Goal: Information Seeking & Learning: Learn about a topic

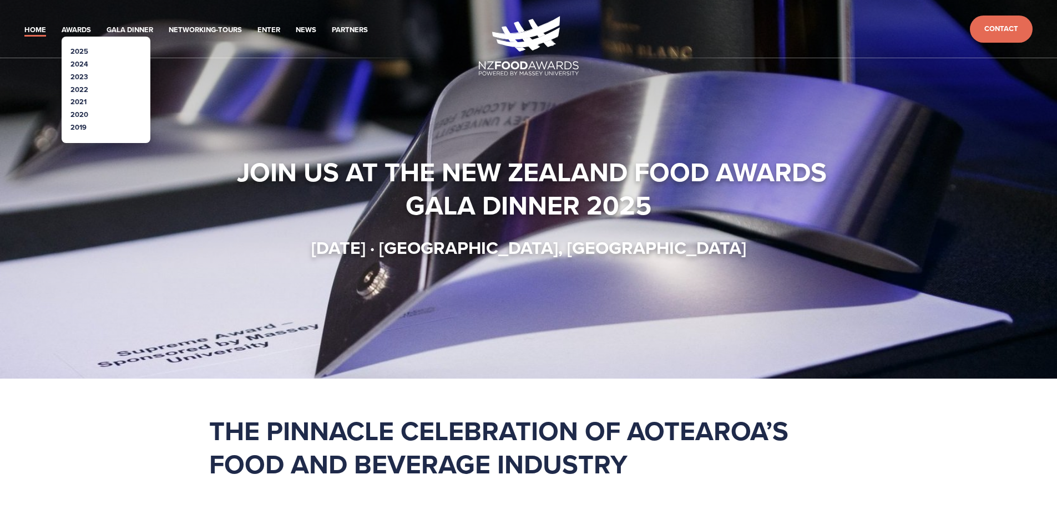
click at [81, 49] on link "2025" at bounding box center [79, 51] width 18 height 11
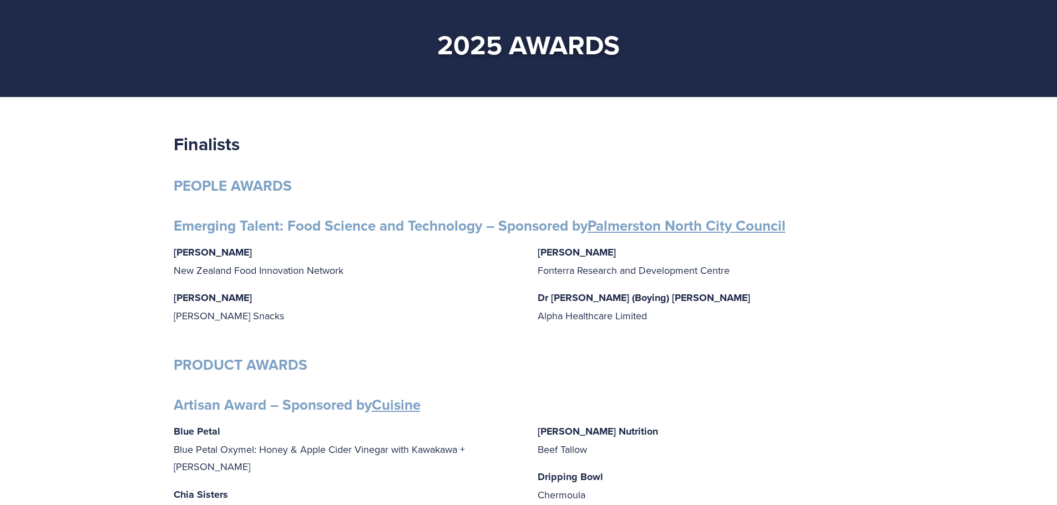
scroll to position [166, 0]
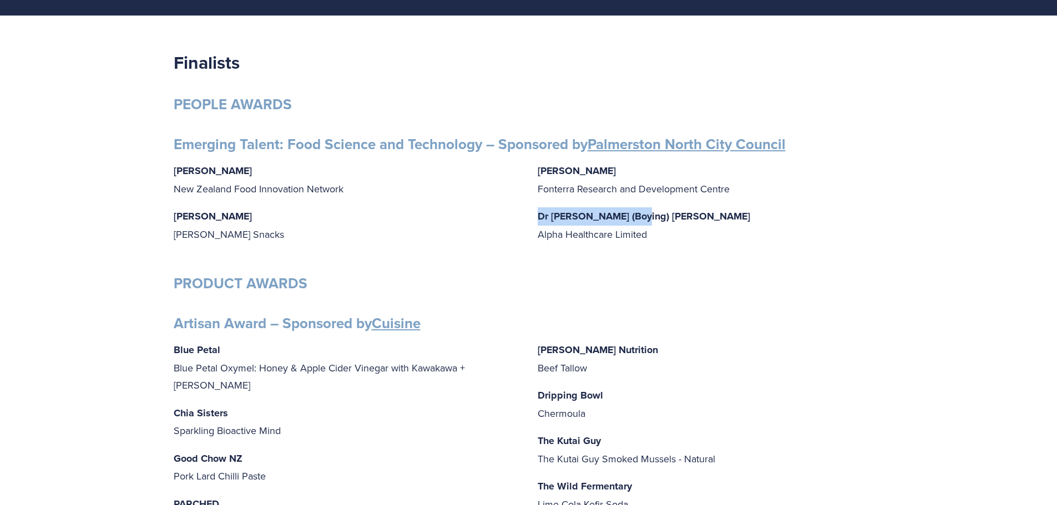
drag, startPoint x: 538, startPoint y: 214, endPoint x: 640, endPoint y: 219, distance: 102.2
click at [640, 219] on p "Dr Niki (Boying) Wang Alpha Healthcare Limited" at bounding box center [711, 225] width 346 height 36
click at [639, 219] on p "Dr Niki (Boying) Wang Alpha Healthcare Limited" at bounding box center [711, 225] width 346 height 36
drag, startPoint x: 637, startPoint y: 217, endPoint x: 531, endPoint y: 210, distance: 105.6
click at [531, 214] on div "Gabrielle Lobo New Zealand Food Innovation Network Grace Queenin Griffin’s Snac…" at bounding box center [529, 207] width 710 height 91
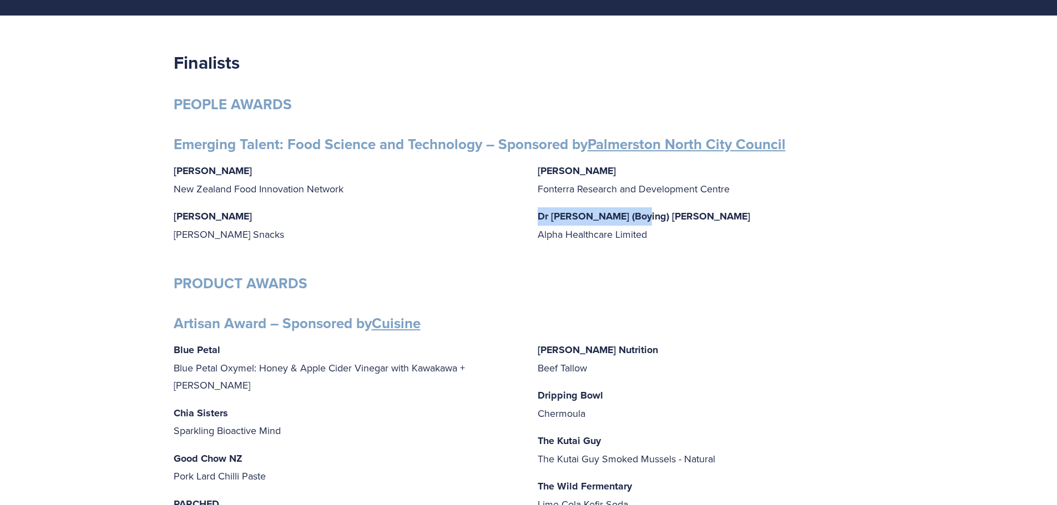
copy strong "Dr Niki (Boying) Wang"
click at [654, 220] on p "Dr Niki (Boying) Wang Alpha Healthcare Limited" at bounding box center [711, 225] width 346 height 36
drag, startPoint x: 609, startPoint y: 222, endPoint x: 535, endPoint y: 220, distance: 73.8
click at [535, 220] on div "Gabrielle Lobo New Zealand Food Innovation Network Grace Queenin Griffin’s Snac…" at bounding box center [529, 207] width 710 height 91
copy strong "Dr Niki (Boying) Wang"
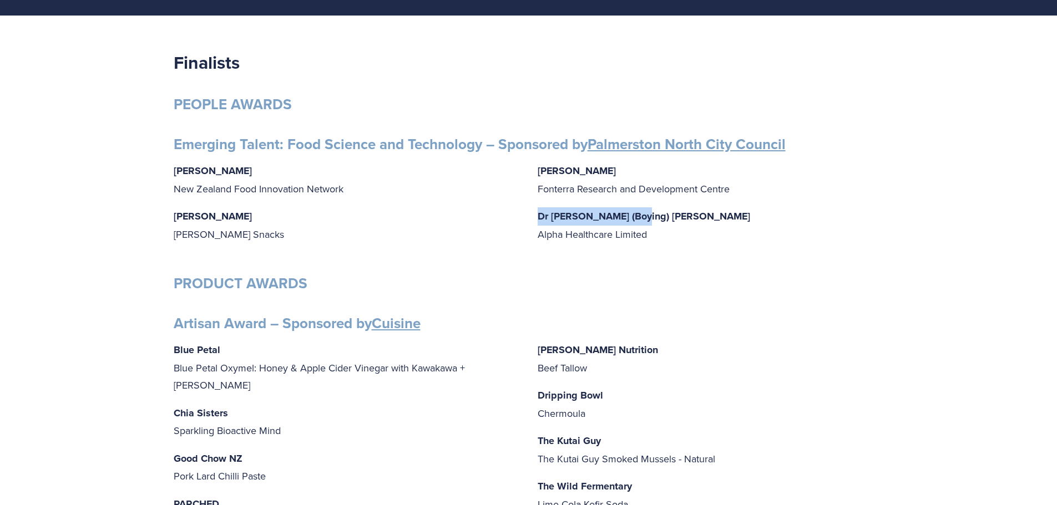
click at [573, 225] on p "Dr Niki (Boying) Wang Alpha Healthcare Limited" at bounding box center [711, 225] width 346 height 36
drag, startPoint x: 172, startPoint y: 167, endPoint x: 239, endPoint y: 174, distance: 67.5
click at [247, 188] on p "Gabrielle Lobo New Zealand Food Innovation Network" at bounding box center [347, 180] width 346 height 36
drag, startPoint x: 175, startPoint y: 218, endPoint x: 245, endPoint y: 219, distance: 69.9
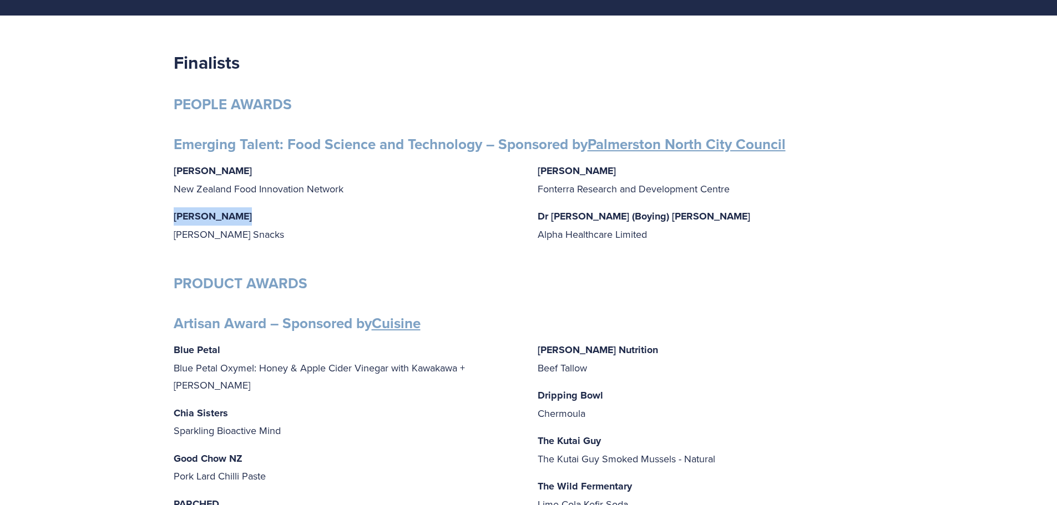
click at [245, 219] on p "Grace Queenin Griffin’s Snacks" at bounding box center [347, 225] width 346 height 36
copy strong "Grace Queenin"
click at [601, 188] on p "Aimee Wang Fonterra Research and Development Centre" at bounding box center [711, 180] width 346 height 36
drag, startPoint x: 598, startPoint y: 173, endPoint x: 540, endPoint y: 171, distance: 57.7
click at [540, 171] on p "Aimee Wang Fonterra Research and Development Centre" at bounding box center [711, 180] width 346 height 36
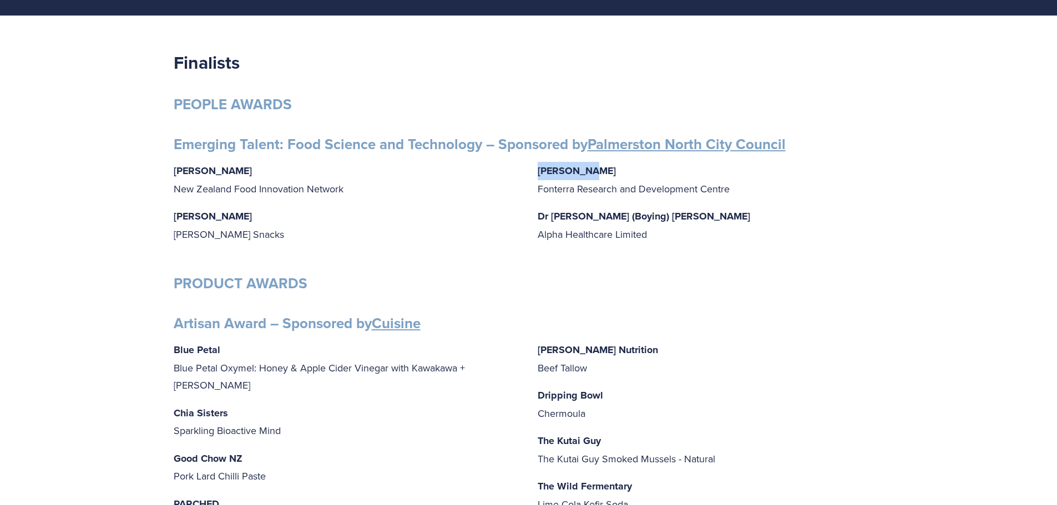
copy strong "Aimee Wang"
click at [530, 184] on div "Gabrielle Lobo New Zealand Food Innovation Network Grace Queenin Griffin’s Snac…" at bounding box center [529, 207] width 710 height 91
drag, startPoint x: 653, startPoint y: 212, endPoint x: 539, endPoint y: 210, distance: 114.3
click at [539, 210] on p "Dr Niki (Boying) Wang Alpha Healthcare Limited" at bounding box center [711, 225] width 346 height 36
click at [543, 227] on p "Dr Niki (Boying) Wang Alpha Healthcare Limited" at bounding box center [711, 225] width 346 height 36
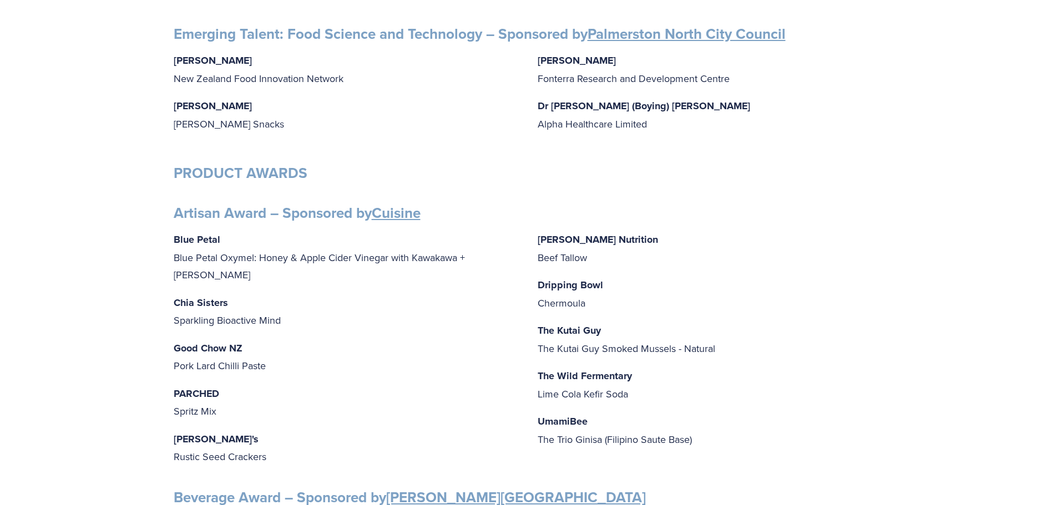
scroll to position [277, 0]
drag, startPoint x: 171, startPoint y: 59, endPoint x: 239, endPoint y: 56, distance: 67.2
copy strong "Gabrielle Lobo"
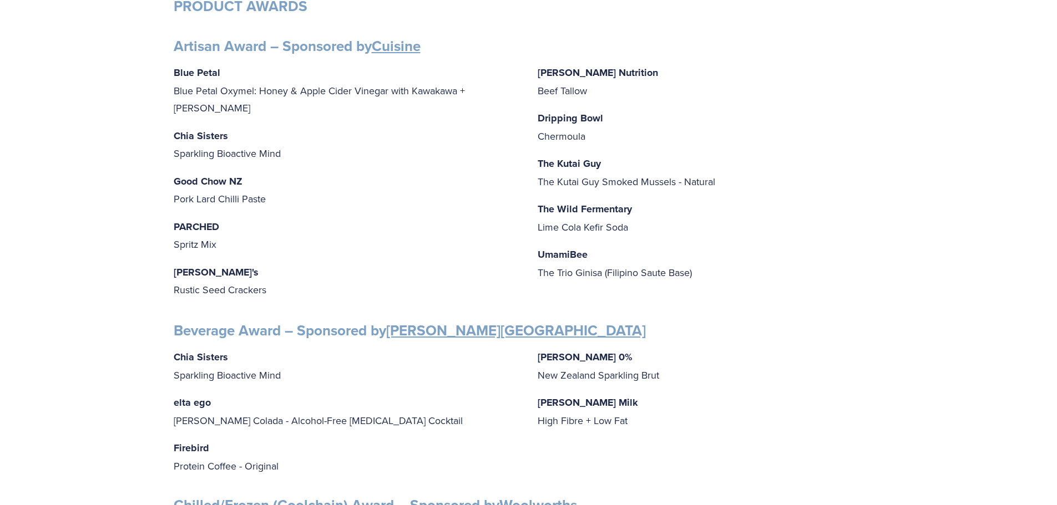
scroll to position [388, 0]
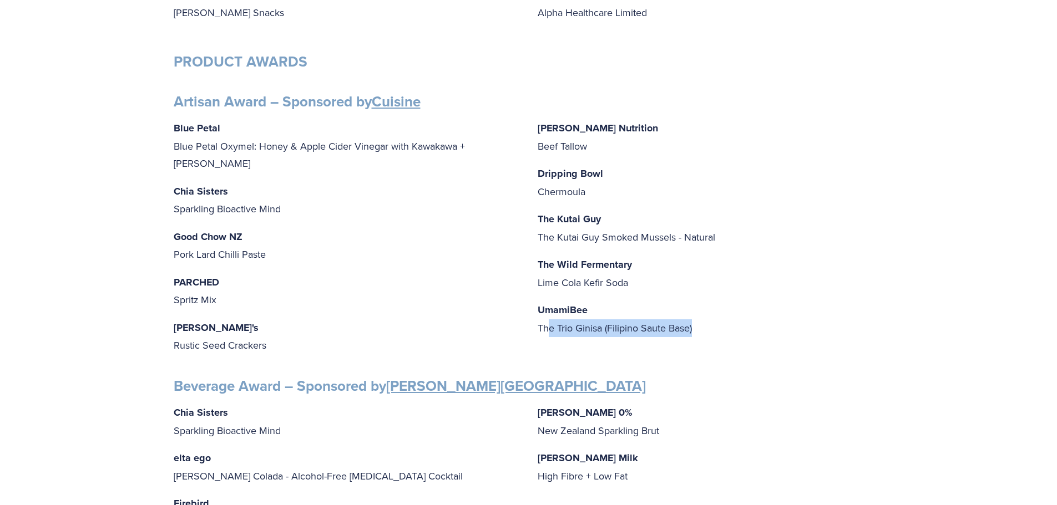
drag, startPoint x: 550, startPoint y: 325, endPoint x: 694, endPoint y: 333, distance: 144.5
click at [694, 333] on p "UmamiBee The Trio Ginisa (Filipino Saute Base)" at bounding box center [711, 319] width 346 height 36
click at [580, 149] on p "Mitchells Nutrition Beef Tallow" at bounding box center [711, 137] width 346 height 36
drag, startPoint x: 538, startPoint y: 148, endPoint x: 603, endPoint y: 138, distance: 66.2
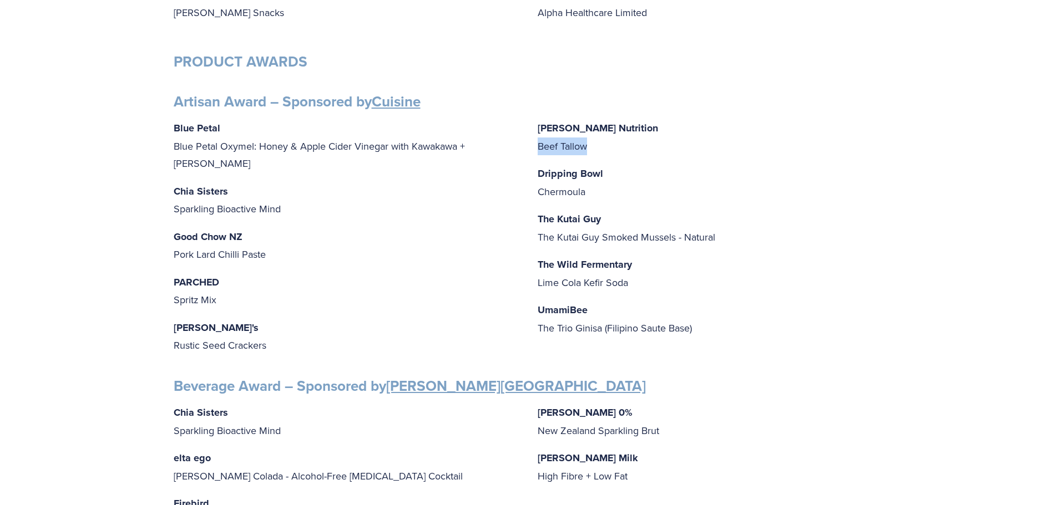
click at [603, 138] on p "Mitchells Nutrition Beef Tallow" at bounding box center [711, 137] width 346 height 36
click at [570, 242] on p "The Kutai Guy The Kutai Guy Smoked Mussels - Natural" at bounding box center [711, 228] width 346 height 36
drag, startPoint x: 546, startPoint y: 236, endPoint x: 675, endPoint y: 247, distance: 129.1
click at [675, 247] on div "Blue Petal Blue Petal Oxymel: Honey & Apple Cider Vinegar with Kawakawa + Ginge…" at bounding box center [529, 237] width 710 height 236
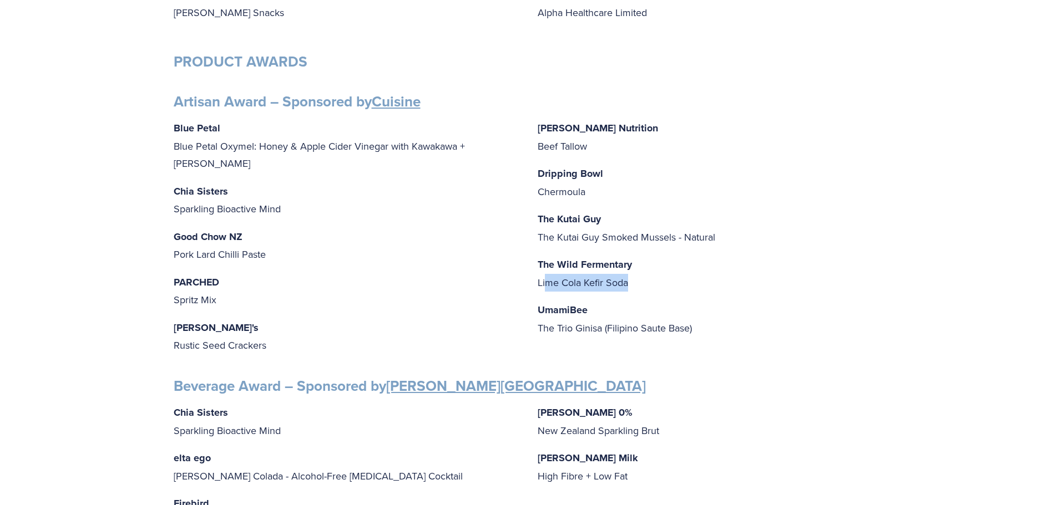
drag, startPoint x: 545, startPoint y: 282, endPoint x: 627, endPoint y: 285, distance: 82.7
click at [627, 285] on p "The Wild Fermentary Lime Cola Kefir Soda" at bounding box center [711, 274] width 346 height 36
drag, startPoint x: 633, startPoint y: 284, endPoint x: 556, endPoint y: 287, distance: 77.2
click at [556, 287] on p "The Wild Fermentary Lime Cola Kefir Soda" at bounding box center [711, 274] width 346 height 36
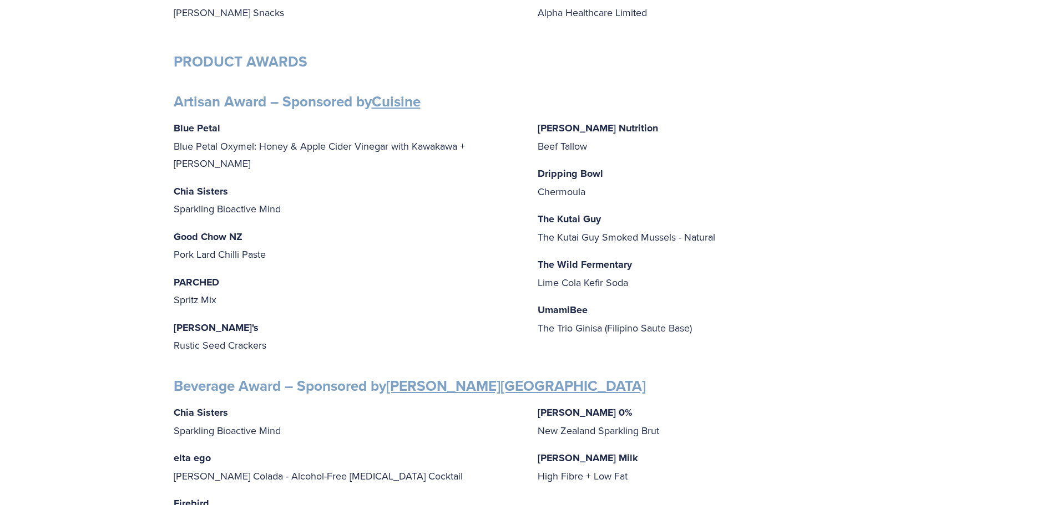
click at [531, 281] on div "Blue Petal Blue Petal Oxymel: Honey & Apple Cider Vinegar with Kawakawa + Ginge…" at bounding box center [529, 237] width 710 height 236
drag, startPoint x: 172, startPoint y: 191, endPoint x: 282, endPoint y: 196, distance: 110.5
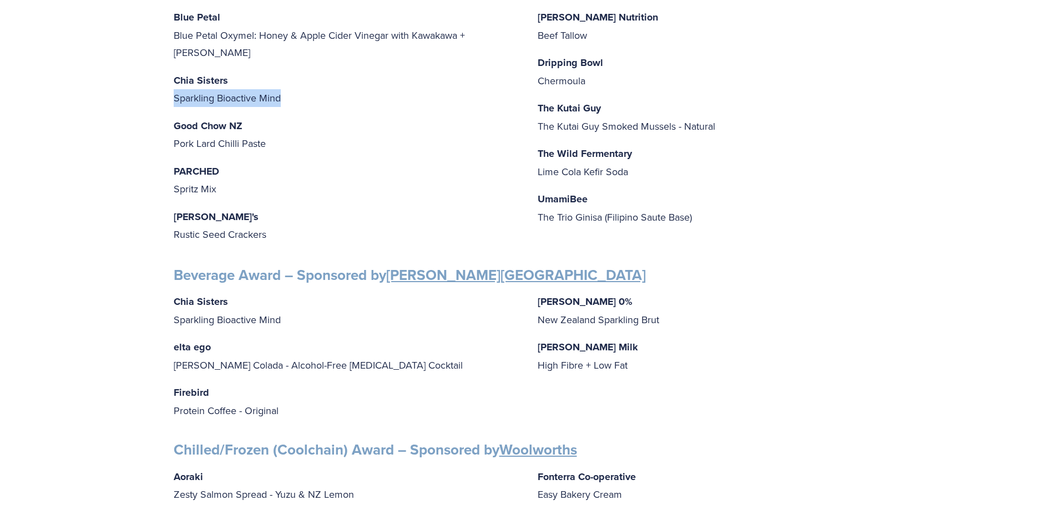
scroll to position [444, 0]
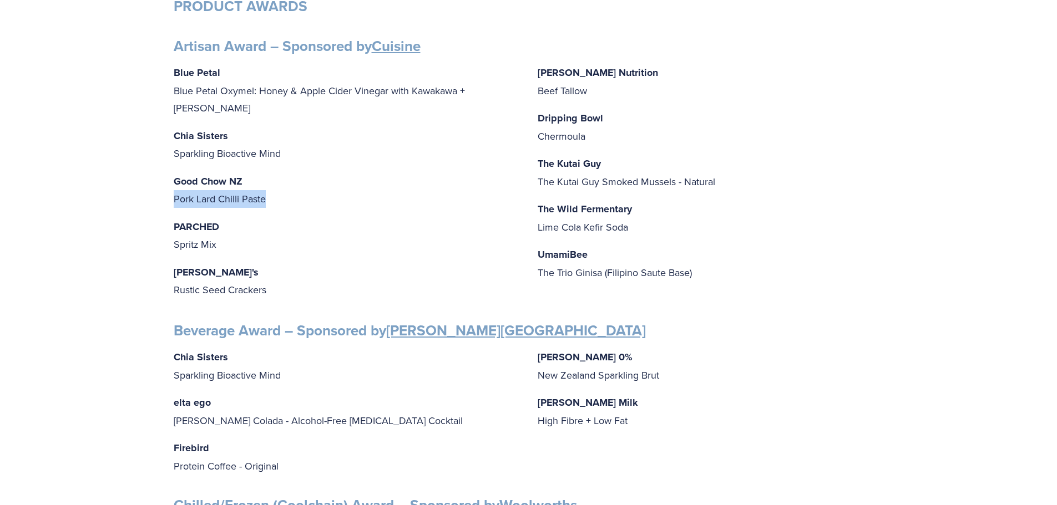
drag, startPoint x: 176, startPoint y: 180, endPoint x: 280, endPoint y: 175, distance: 103.9
click at [277, 176] on p "Good Chow NZ Pork Lard Chilli Paste" at bounding box center [347, 191] width 346 height 36
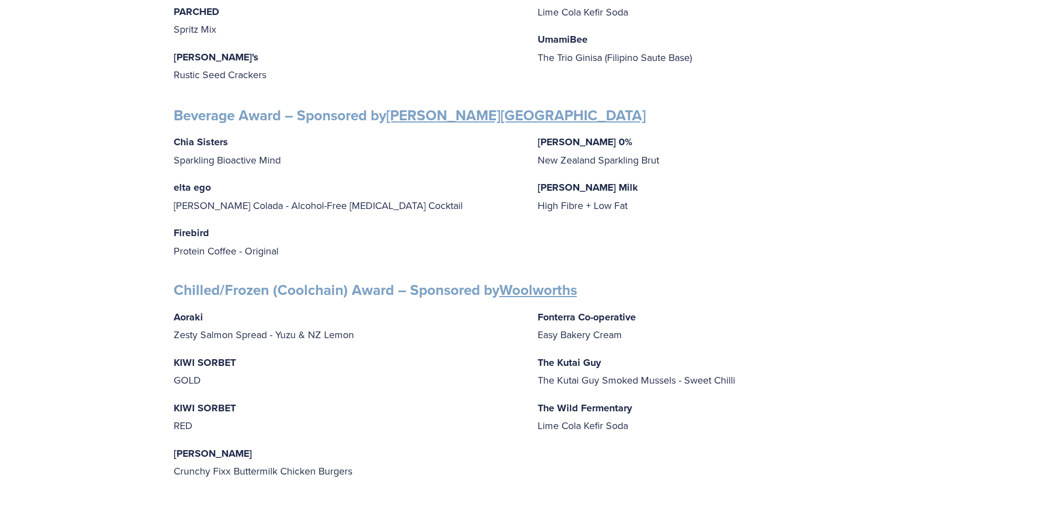
scroll to position [666, 0]
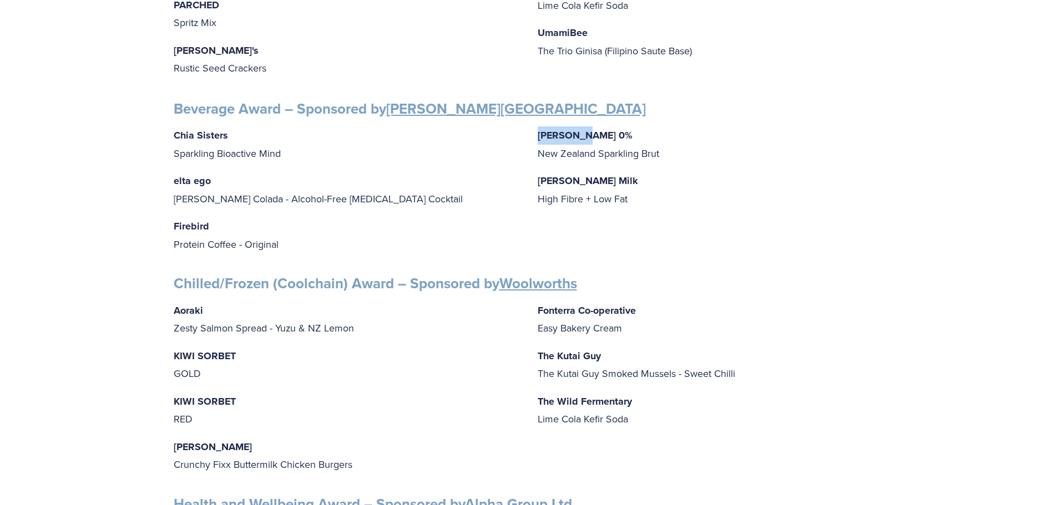
drag, startPoint x: 536, startPoint y: 127, endPoint x: 592, endPoint y: 130, distance: 55.6
click at [592, 130] on div "Chia Sisters Sparkling Bioactive Mind elta ego Pina Colada - Alcohol-Free Adapt…" at bounding box center [529, 189] width 710 height 126
click at [527, 126] on div "Chia Sisters Sparkling Bioactive Mind elta ego Pina Colada - Alcohol-Free Adapt…" at bounding box center [529, 189] width 710 height 126
drag, startPoint x: 536, startPoint y: 123, endPoint x: 661, endPoint y: 144, distance: 126.6
click at [661, 144] on div "Chia Sisters Sparkling Bioactive Mind elta ego Pina Colada - Alcohol-Free Adapt…" at bounding box center [529, 189] width 710 height 126
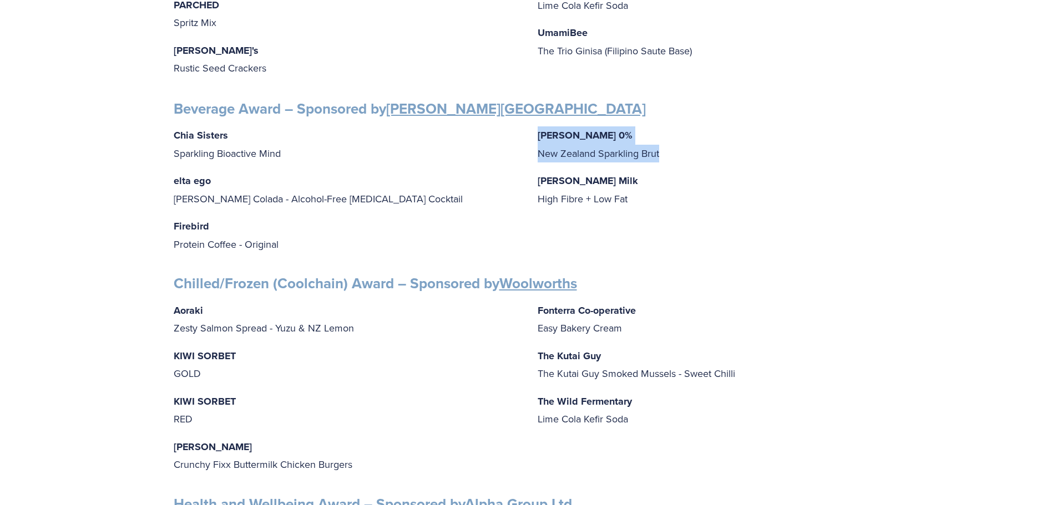
copy p "Giesen 0% New Zealand Sparkling Brut"
click at [440, 49] on p "Jilly's Rustic Seed Crackers" at bounding box center [347, 60] width 346 height 36
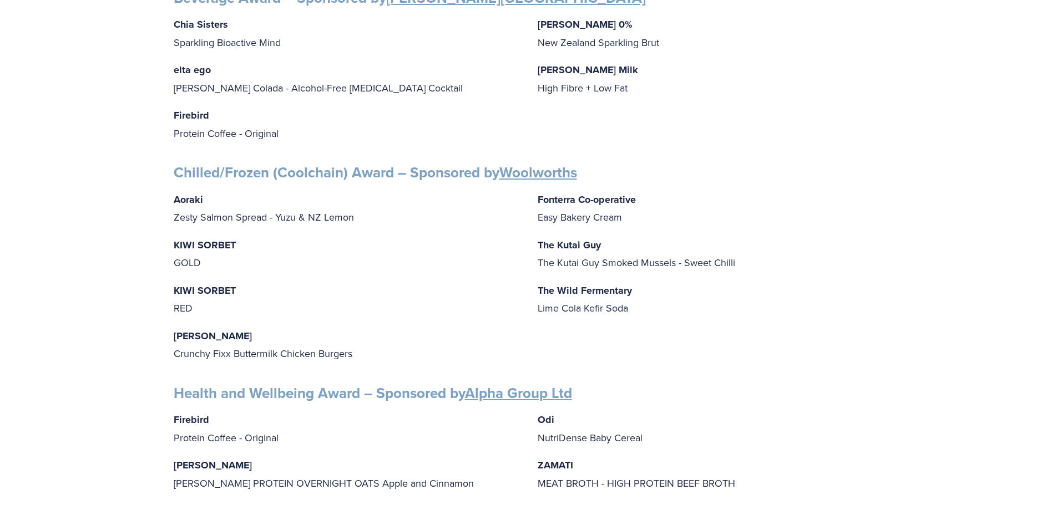
scroll to position [832, 0]
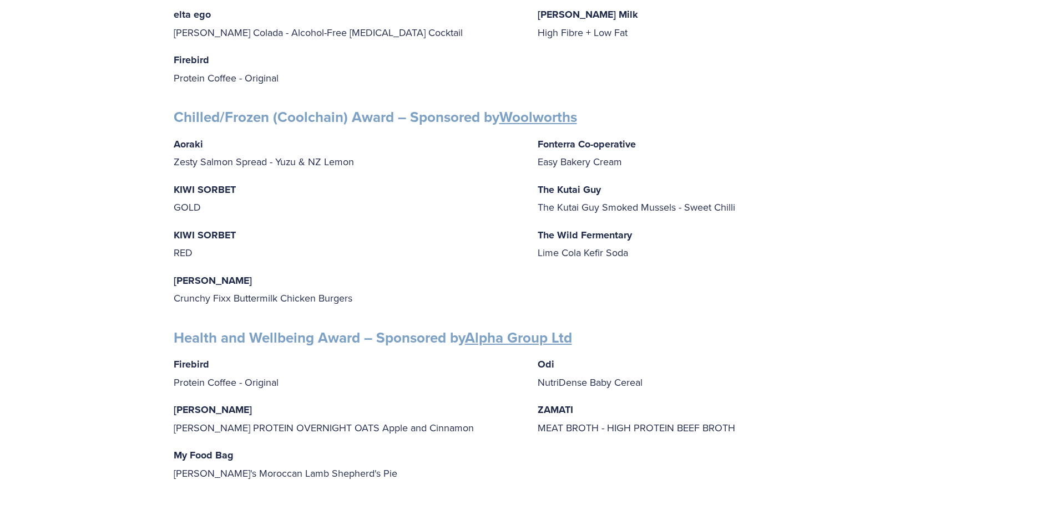
click at [200, 243] on p "KIWI SORBET RED" at bounding box center [347, 244] width 346 height 36
drag, startPoint x: 202, startPoint y: 251, endPoint x: 163, endPoint y: 186, distance: 75.6
click at [163, 186] on div "Finalists PEOPLE AWARDS Emerging Talent: Food Science and Technology – Sponsore…" at bounding box center [528, 313] width 1057 height 1927
click at [191, 209] on div "Aoraki Zesty Salmon Spread - Yuzu & NZ Lemon KIWI SORBET GOLD KIWI SORBET RED I…" at bounding box center [529, 221] width 710 height 172
drag, startPoint x: 171, startPoint y: 271, endPoint x: 359, endPoint y: 293, distance: 189.4
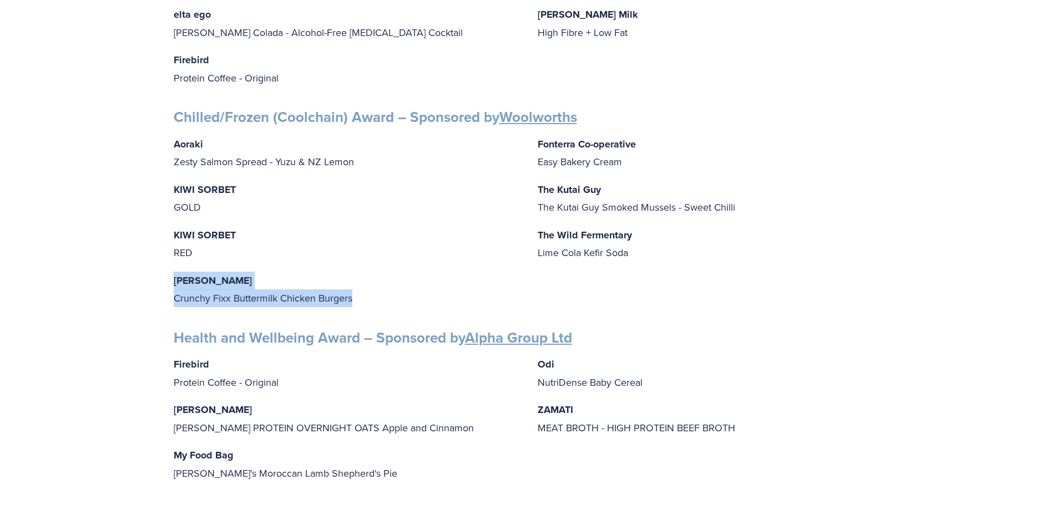
click at [359, 293] on div "Finalists PEOPLE AWARDS Emerging Talent: Food Science and Technology – Sponsore…" at bounding box center [528, 313] width 729 height 1856
copy p "Ingham's Crunchy Fixx Buttermilk Chicken Burgers"
click at [303, 110] on strong "Chilled/Frozen (Coolchain) Award – Sponsored by Woolworths" at bounding box center [375, 117] width 403 height 21
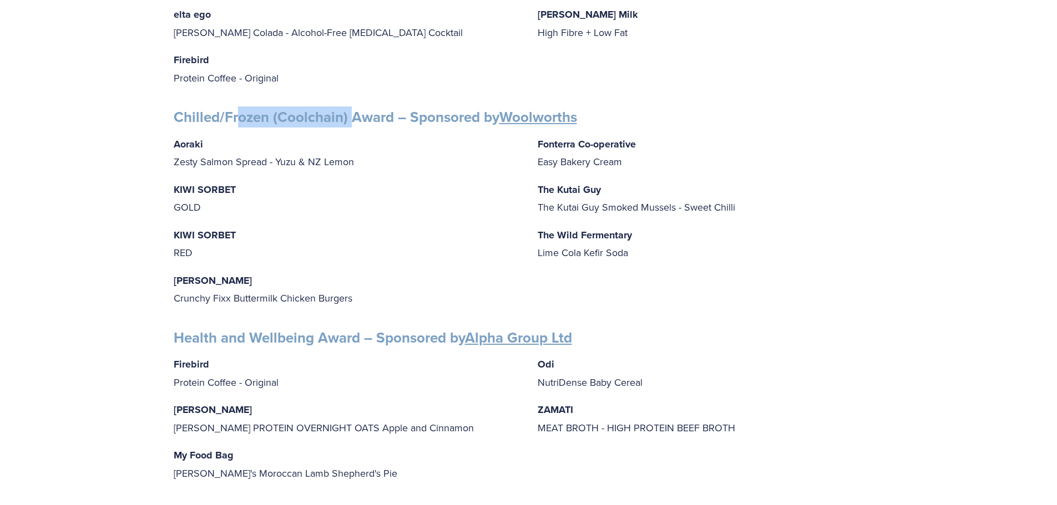
drag, startPoint x: 241, startPoint y: 103, endPoint x: 351, endPoint y: 111, distance: 110.1
click at [351, 111] on strong "Chilled/Frozen (Coolchain) Award – Sponsored by Woolworths" at bounding box center [375, 117] width 403 height 21
click at [727, 212] on div "Aoraki Zesty Salmon Spread - Yuzu & NZ Lemon KIWI SORBET GOLD KIWI SORBET RED I…" at bounding box center [529, 221] width 710 height 172
drag, startPoint x: 552, startPoint y: 158, endPoint x: 536, endPoint y: 148, distance: 18.9
click at [551, 158] on p "Fonterra Co-operative Easy Bakery Cream" at bounding box center [711, 153] width 346 height 36
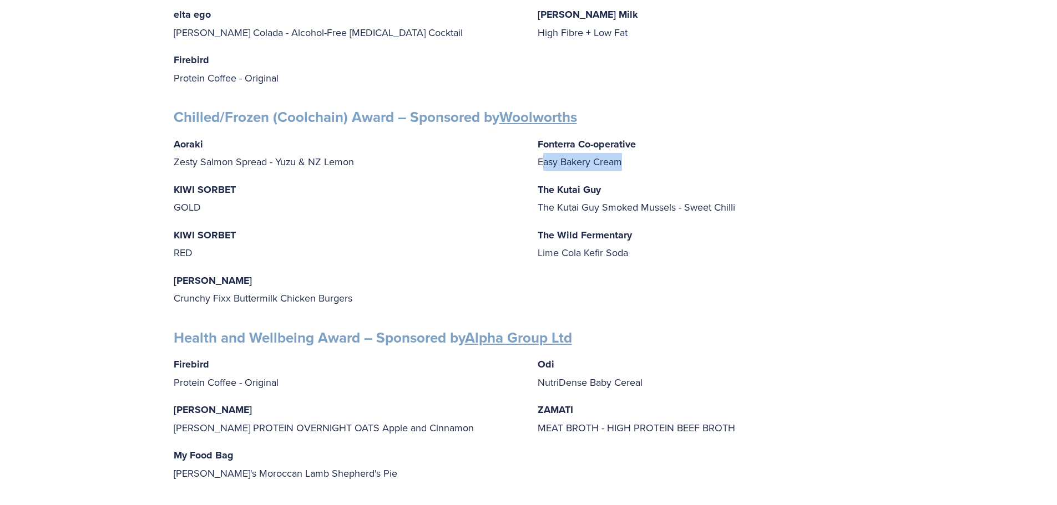
drag, startPoint x: 540, startPoint y: 154, endPoint x: 619, endPoint y: 153, distance: 78.8
click at [619, 153] on p "Fonterra Co-operative Easy Bakery Cream" at bounding box center [711, 153] width 346 height 36
click at [549, 145] on p "Fonterra Co-operative Easy Bakery Cream" at bounding box center [711, 153] width 346 height 36
drag, startPoint x: 536, startPoint y: 138, endPoint x: 625, endPoint y: 157, distance: 90.3
click at [625, 157] on div "Aoraki Zesty Salmon Spread - Yuzu & NZ Lemon KIWI SORBET GOLD KIWI SORBET RED I…" at bounding box center [529, 221] width 710 height 172
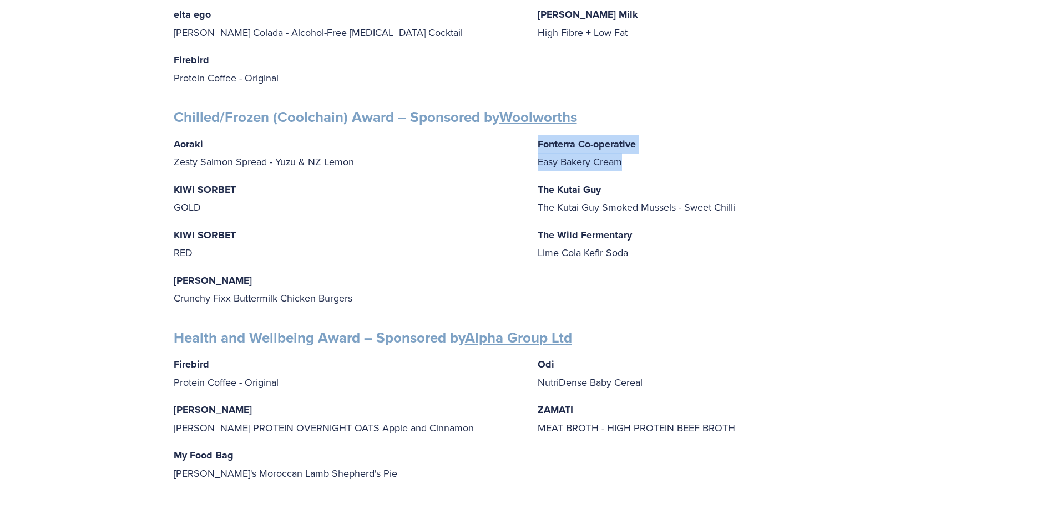
copy p "Fonterra Co-operative Easy Bakery Cream"
click at [592, 199] on p "The Kutai Guy The Kutai Guy Smoked Mussels - Sweet Chilli" at bounding box center [711, 199] width 346 height 36
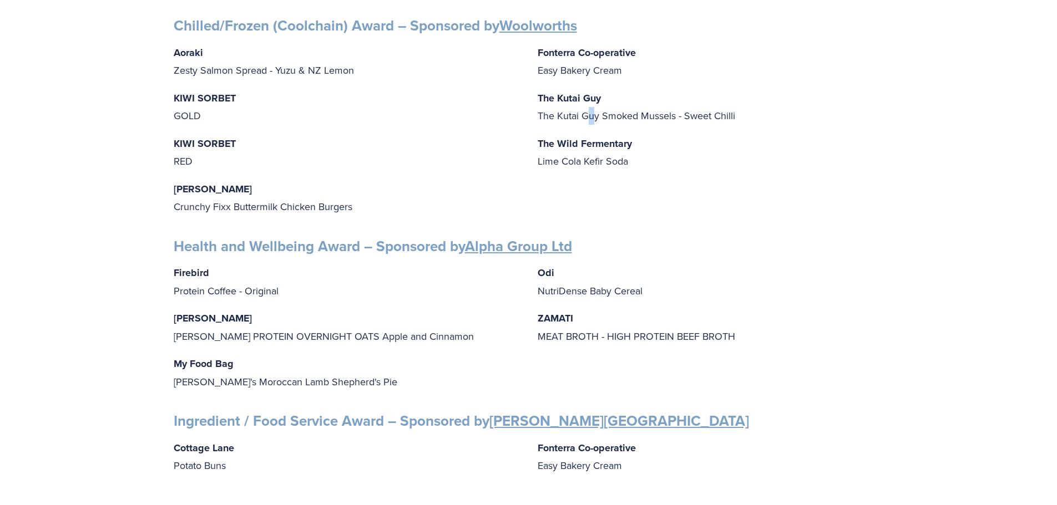
scroll to position [943, 0]
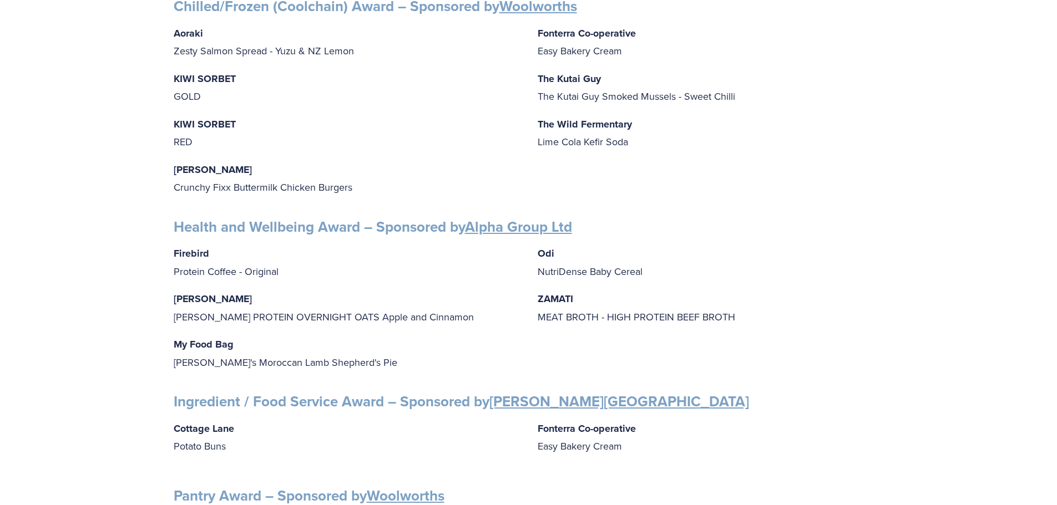
click at [350, 264] on p "Firebird Protein Coffee - Original" at bounding box center [347, 263] width 346 height 36
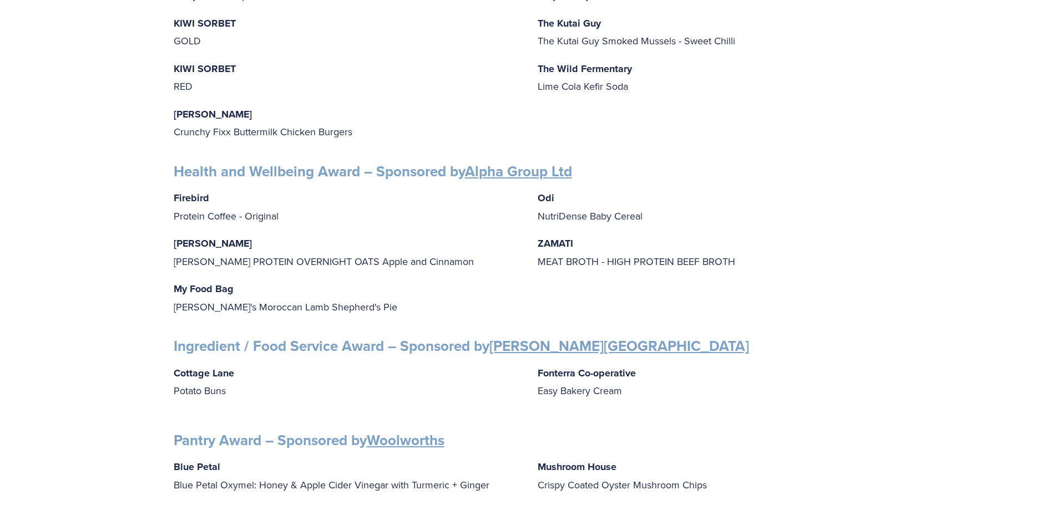
drag, startPoint x: 195, startPoint y: 297, endPoint x: 189, endPoint y: 287, distance: 12.0
click at [194, 295] on p "My Food Bag Nadia's Moroccan Lamb Shepherd's Pie" at bounding box center [347, 298] width 346 height 36
drag, startPoint x: 175, startPoint y: 280, endPoint x: 361, endPoint y: 287, distance: 186.5
click at [361, 287] on p "My Food Bag Nadia's Moroccan Lamb Shepherd's Pie" at bounding box center [347, 298] width 346 height 36
click at [360, 296] on p "My Food Bag Nadia's Moroccan Lamb Shepherd's Pie" at bounding box center [347, 298] width 346 height 36
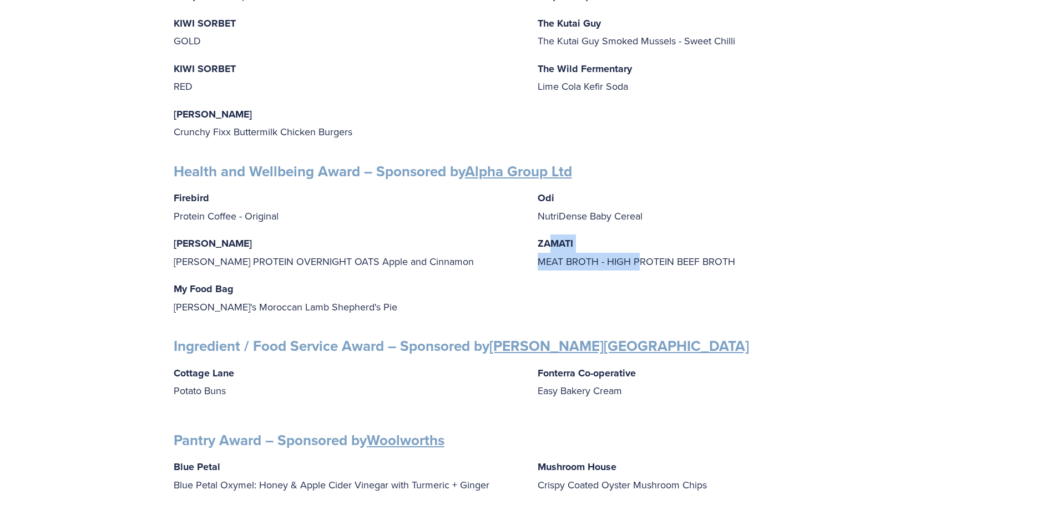
drag, startPoint x: 551, startPoint y: 239, endPoint x: 636, endPoint y: 254, distance: 85.7
click at [636, 254] on p "ZAMATI MEAT BROTH - HIGH PROTEIN BEEF BROTH" at bounding box center [711, 253] width 346 height 36
click at [560, 250] on p "ZAMATI MEAT BROTH - HIGH PROTEIN BEEF BROTH" at bounding box center [711, 253] width 346 height 36
click at [541, 236] on strong "ZAMATI" at bounding box center [556, 243] width 36 height 14
drag, startPoint x: 537, startPoint y: 236, endPoint x: 747, endPoint y: 247, distance: 210.6
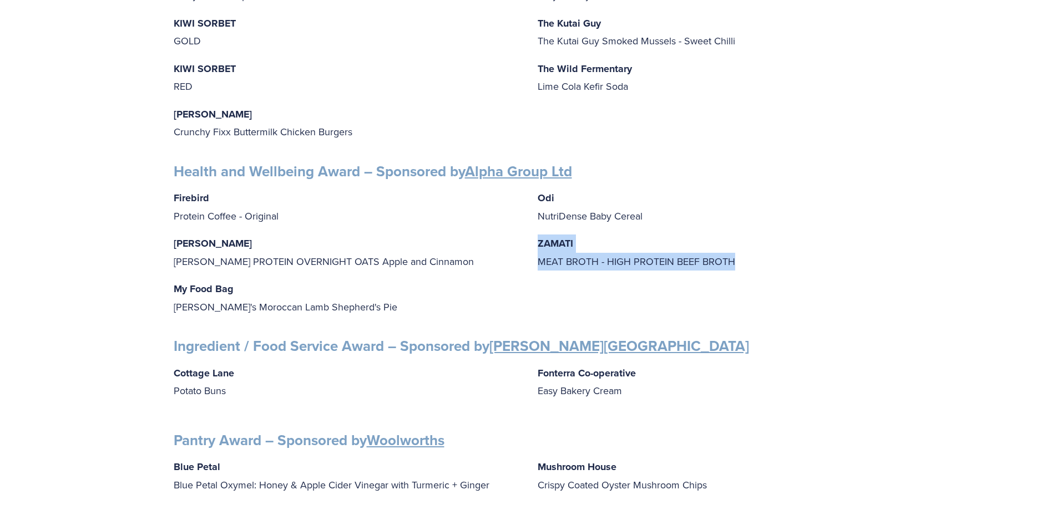
click at [747, 247] on p "ZAMATI MEAT BROTH - HIGH PROTEIN BEEF BROTH" at bounding box center [711, 253] width 346 height 36
copy p "ZAMATI MEAT BROTH - HIGH PROTEIN BEEF BROTH"
click at [549, 243] on p "ZAMATI MEAT BROTH - HIGH PROTEIN BEEF BROTH" at bounding box center [711, 253] width 346 height 36
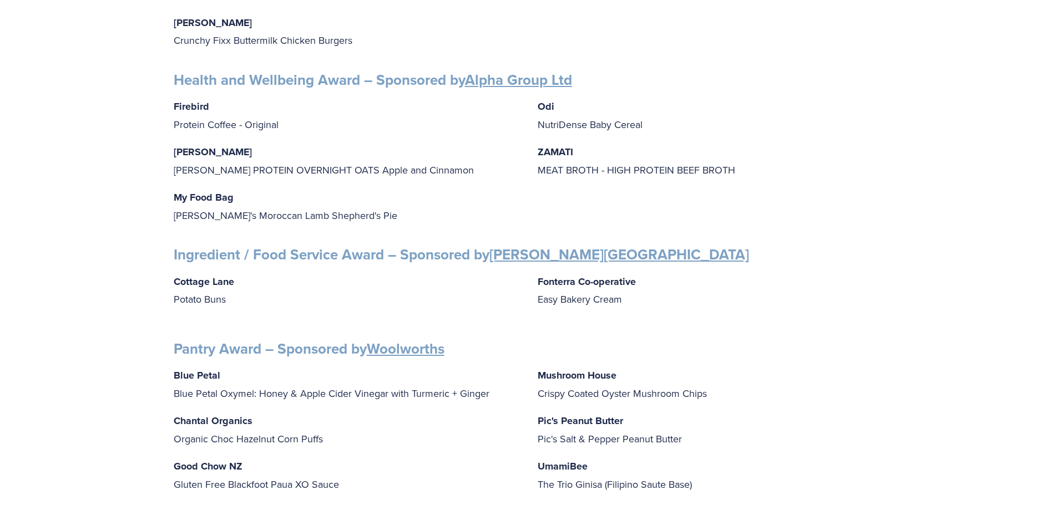
scroll to position [1110, 0]
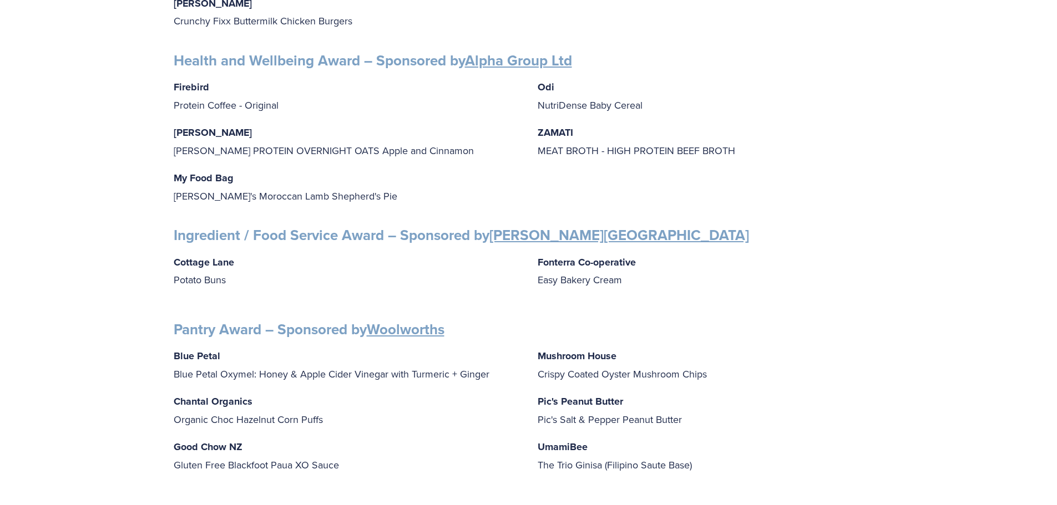
click at [318, 229] on strong "Ingredient / Food Service Award – Sponsored by Massey University" at bounding box center [461, 235] width 575 height 21
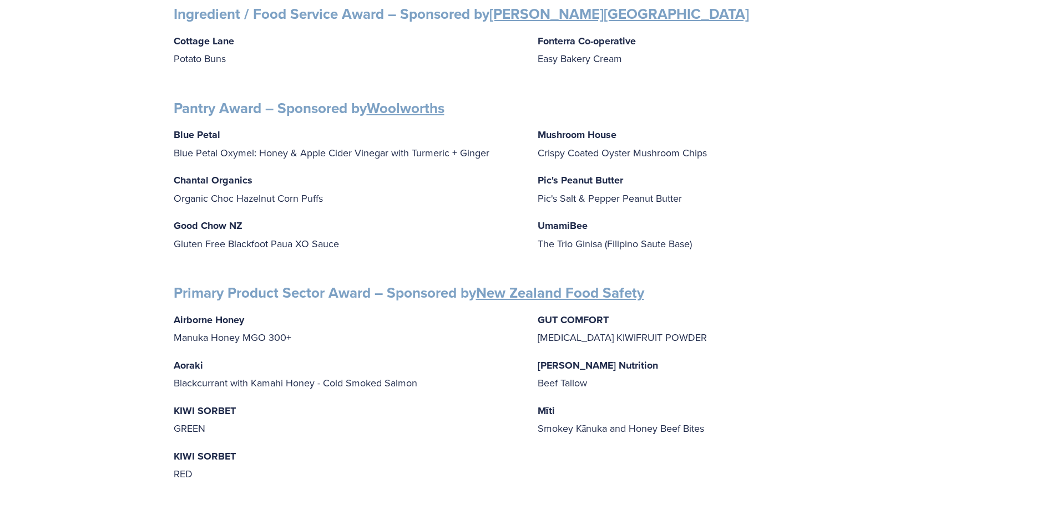
scroll to position [1331, 0]
click at [553, 189] on p "Pic's Peanut Butter Pic's Salt & Pepper Peanut Butter" at bounding box center [711, 189] width 346 height 36
drag, startPoint x: 535, startPoint y: 171, endPoint x: 691, endPoint y: 195, distance: 157.7
click at [691, 195] on div "Blue Petal Blue Petal Oxymel: Honey & Apple Cider Vinegar with Turmeric + Ginge…" at bounding box center [529, 193] width 710 height 136
click at [616, 196] on p "Pic's Peanut Butter Pic's Salt & Pepper Peanut Butter" at bounding box center [711, 189] width 346 height 36
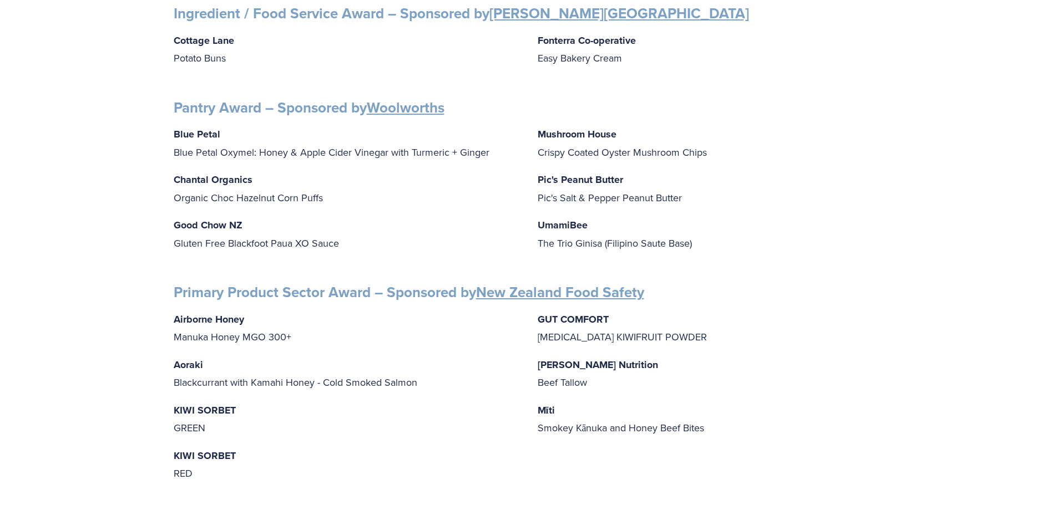
click at [544, 218] on strong "UmamiBee" at bounding box center [563, 225] width 50 height 14
drag, startPoint x: 535, startPoint y: 220, endPoint x: 721, endPoint y: 233, distance: 185.7
click at [721, 233] on div "Blue Petal Blue Petal Oxymel: Honey & Apple Cider Vinegar with Turmeric + Ginge…" at bounding box center [529, 193] width 710 height 136
click at [721, 233] on p "UmamiBee The Trio Ginisa (Filipino Saute Base)" at bounding box center [711, 234] width 346 height 36
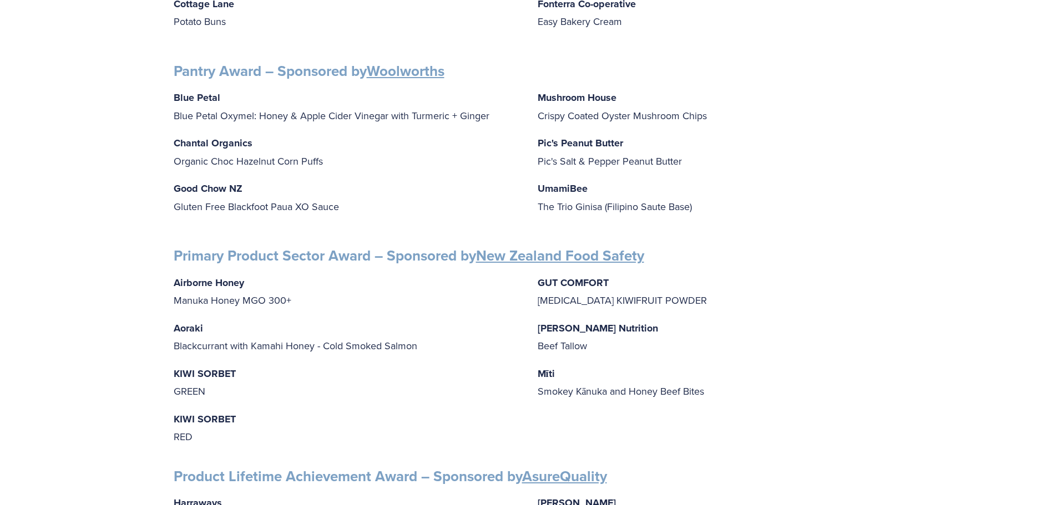
scroll to position [1387, 0]
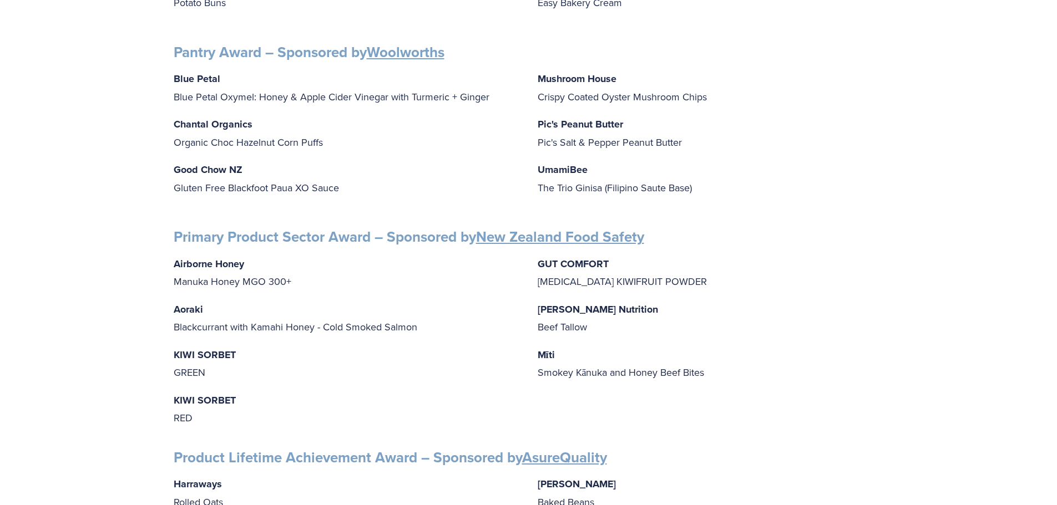
click at [564, 117] on strong "Pic's Peanut Butter" at bounding box center [580, 124] width 85 height 14
drag, startPoint x: 541, startPoint y: 115, endPoint x: 679, endPoint y: 136, distance: 139.1
click at [677, 135] on p "Pic's Peanut Butter Pic's Salt & Pepper Peanut Butter" at bounding box center [711, 133] width 346 height 36
click at [688, 140] on p "Pic's Peanut Butter Pic's Salt & Pepper Peanut Butter" at bounding box center [711, 133] width 346 height 36
drag, startPoint x: 683, startPoint y: 135, endPoint x: 543, endPoint y: 117, distance: 142.1
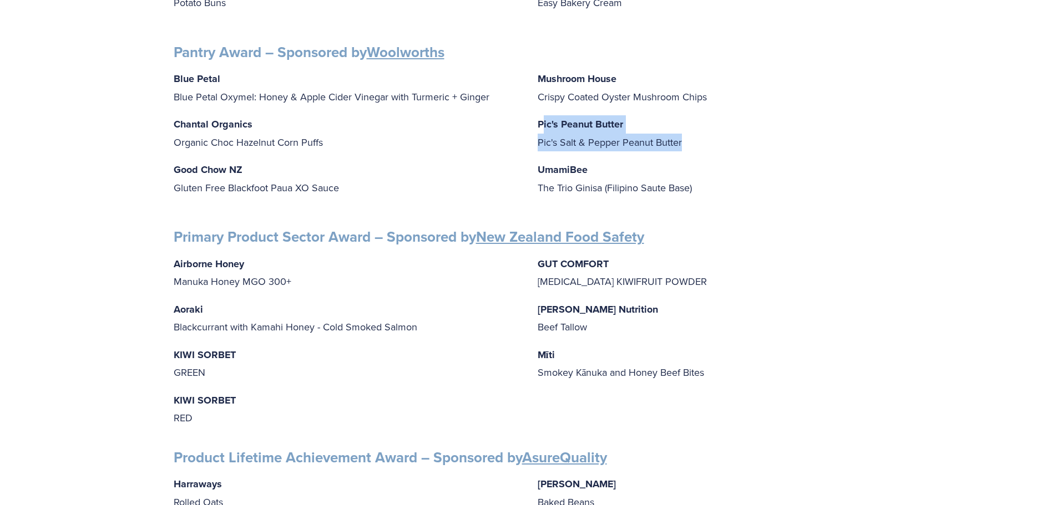
click at [543, 117] on p "Pic's Peanut Butter Pic's Salt & Pepper Peanut Butter" at bounding box center [711, 133] width 346 height 36
click at [543, 117] on strong "Pic's Peanut Butter" at bounding box center [580, 124] width 85 height 14
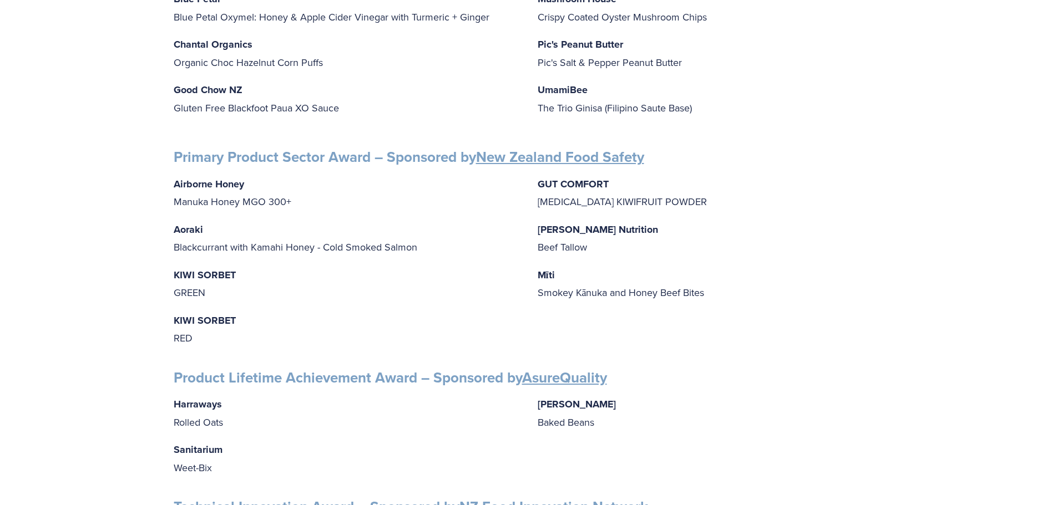
scroll to position [1442, 0]
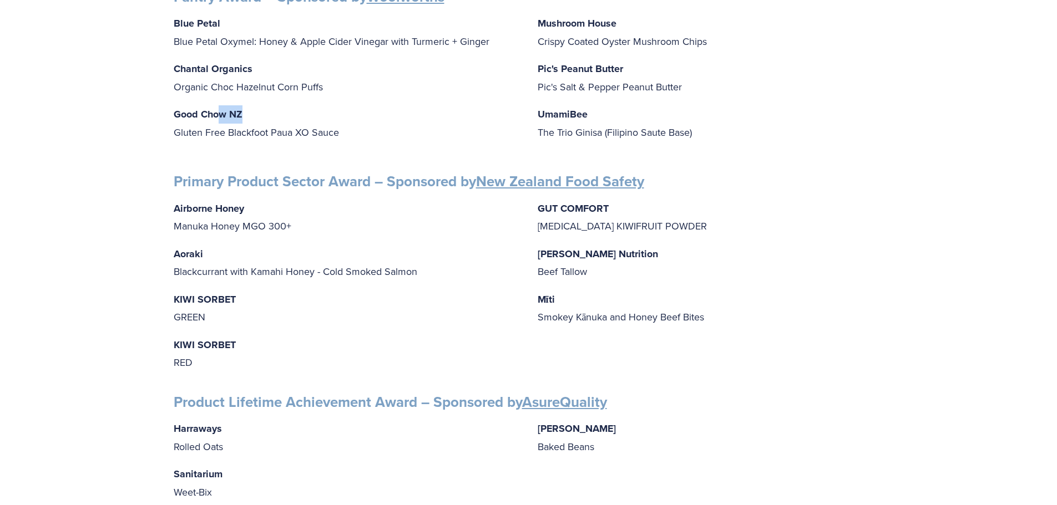
drag, startPoint x: 217, startPoint y: 107, endPoint x: 274, endPoint y: 111, distance: 56.2
click at [270, 105] on p "Good Chow NZ Gluten Free Blackfoot Paua XO Sauce" at bounding box center [347, 123] width 346 height 36
click at [277, 116] on p "Good Chow NZ Gluten Free Blackfoot Paua XO Sauce" at bounding box center [347, 123] width 346 height 36
drag, startPoint x: 179, startPoint y: 108, endPoint x: 348, endPoint y: 135, distance: 171.4
click at [348, 134] on div "Blue Petal Blue Petal Oxymel: Honey & Apple Cider Vinegar with Turmeric + Ginge…" at bounding box center [529, 82] width 710 height 136
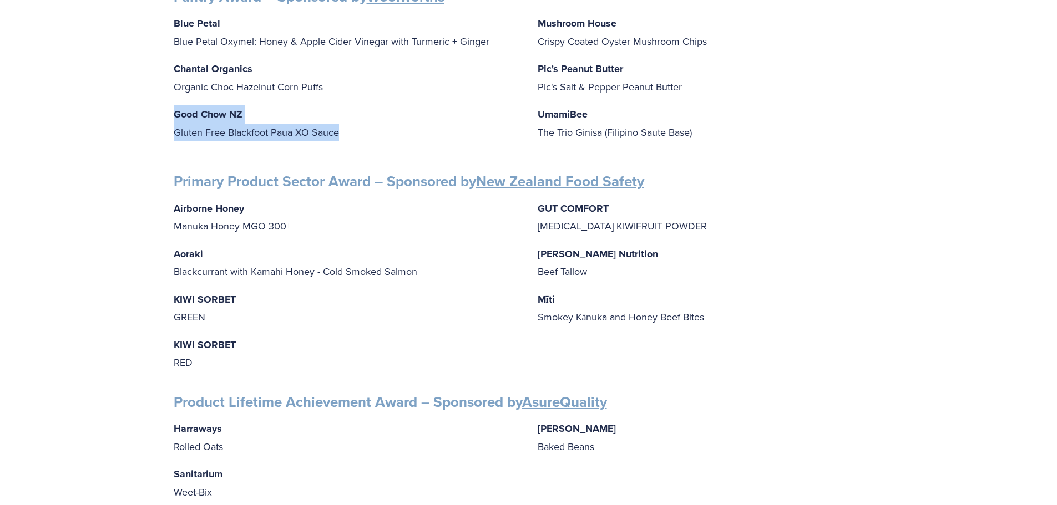
copy p "Good Chow NZ Gluten Free Blackfoot Paua XO Sauce"
click at [367, 79] on p "Chantal Organics Organic Choc Hazelnut Corn Puffs" at bounding box center [347, 78] width 346 height 36
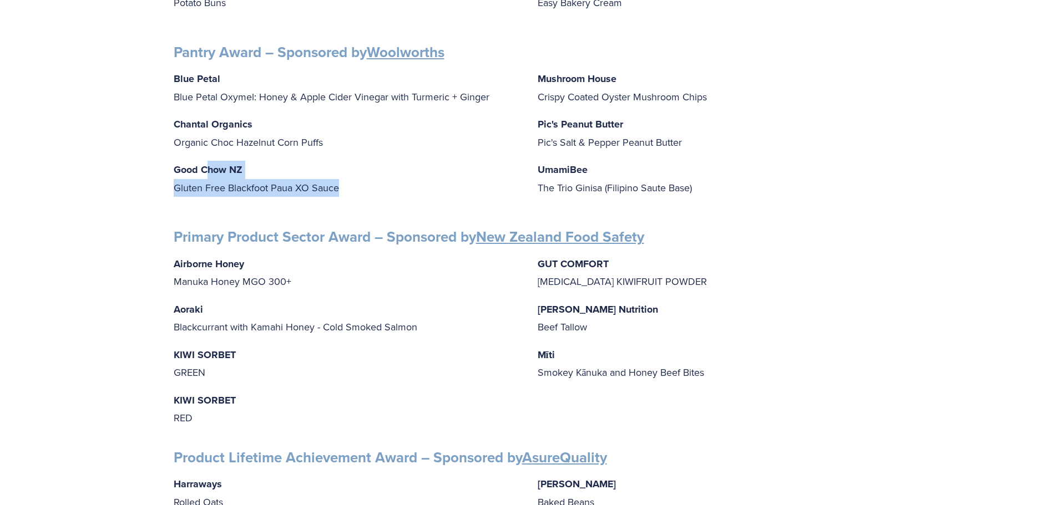
drag, startPoint x: 205, startPoint y: 156, endPoint x: 303, endPoint y: 197, distance: 106.2
click at [341, 192] on div "Blue Petal Blue Petal Oxymel: Honey & Apple Cider Vinegar with Turmeric + Ginge…" at bounding box center [529, 138] width 710 height 136
click at [270, 189] on div "Blue Petal Blue Petal Oxymel: Honey & Apple Cider Vinegar with Turmeric + Ginge…" at bounding box center [529, 138] width 710 height 136
click at [250, 168] on p "Good Chow NZ Gluten Free Blackfoot Paua XO Sauce" at bounding box center [347, 179] width 346 height 36
drag, startPoint x: 236, startPoint y: 156, endPoint x: 216, endPoint y: 162, distance: 20.2
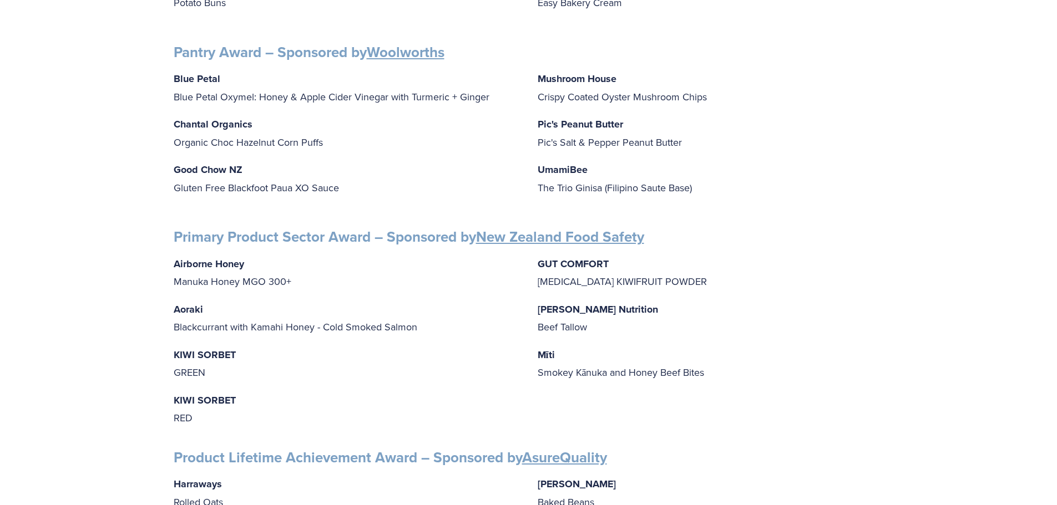
click at [234, 163] on strong "Good Chow NZ" at bounding box center [208, 170] width 69 height 14
drag, startPoint x: 209, startPoint y: 163, endPoint x: 358, endPoint y: 193, distance: 151.7
click at [358, 193] on div "Blue Petal Blue Petal Oxymel: Honey & Apple Cider Vinegar with Turmeric + Ginge…" at bounding box center [529, 138] width 710 height 136
click at [192, 170] on p "Good Chow NZ Gluten Free Blackfoot Paua XO Sauce" at bounding box center [347, 179] width 346 height 36
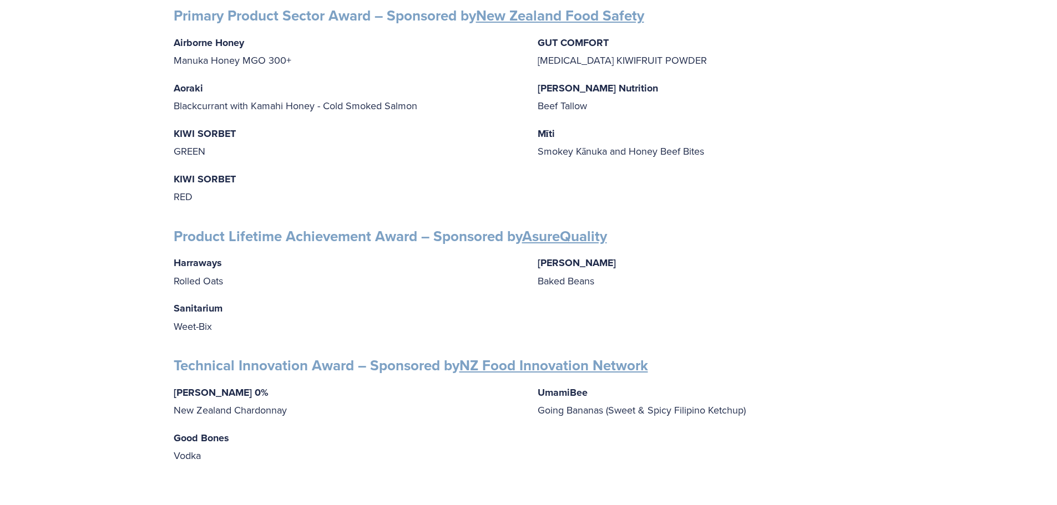
scroll to position [1609, 0]
click at [865, 254] on p "Wattie's Baked Beans" at bounding box center [711, 272] width 346 height 36
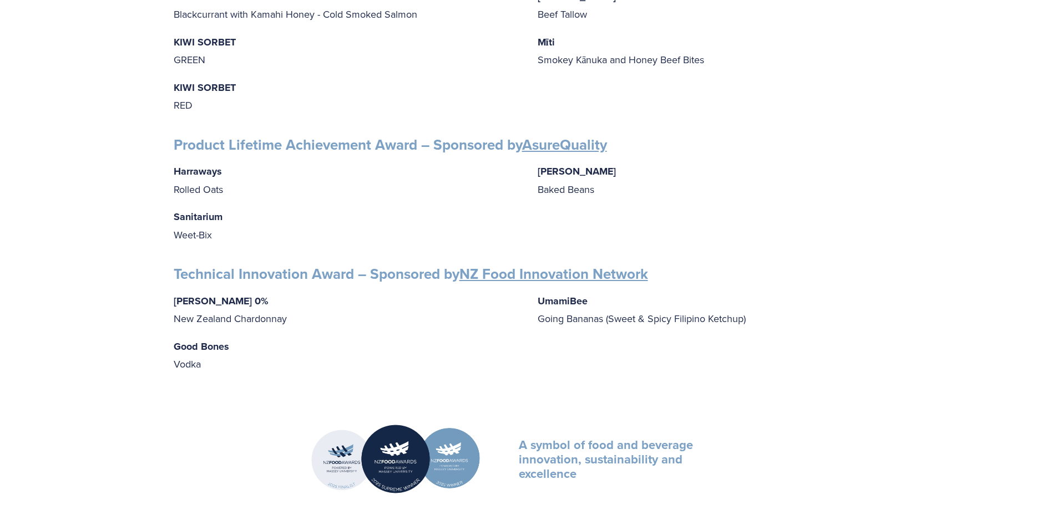
scroll to position [1720, 0]
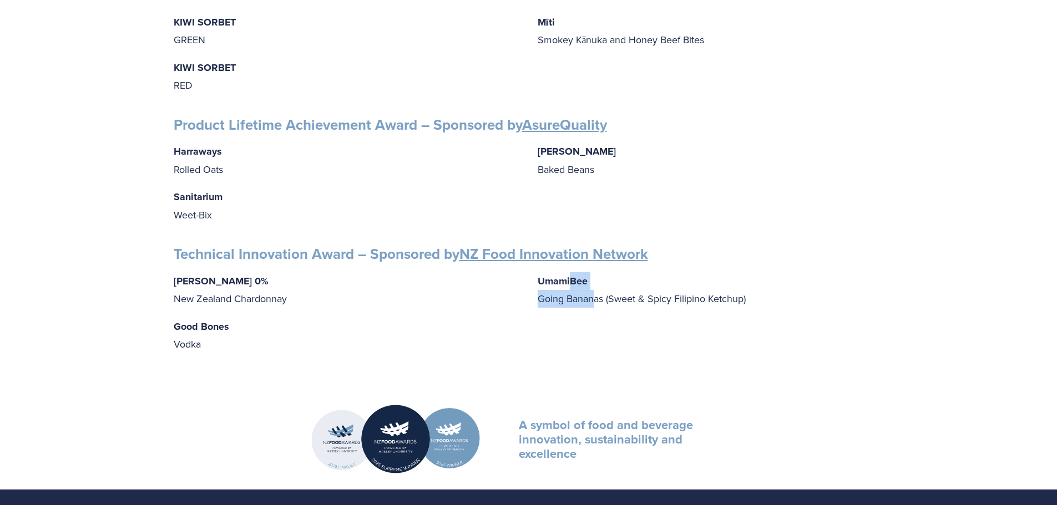
drag, startPoint x: 571, startPoint y: 266, endPoint x: 594, endPoint y: 292, distance: 34.7
click at [594, 292] on p "UmamiBee Going Bananas (Sweet & Spicy Filipino Ketchup)" at bounding box center [711, 290] width 346 height 36
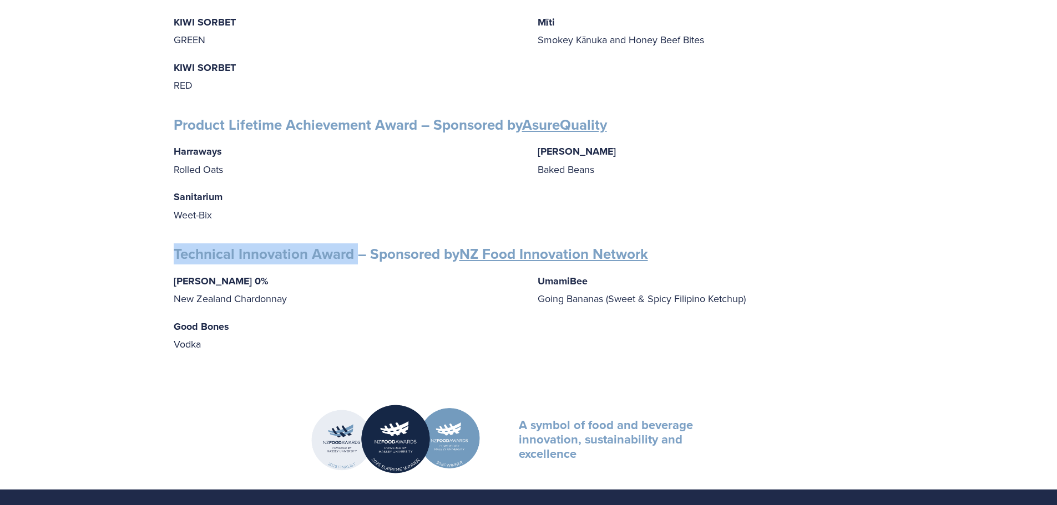
drag, startPoint x: 173, startPoint y: 243, endPoint x: 359, endPoint y: 246, distance: 185.9
click at [359, 246] on strong "Technical Innovation Award – Sponsored by NZ Food Innovation Network" at bounding box center [411, 254] width 474 height 21
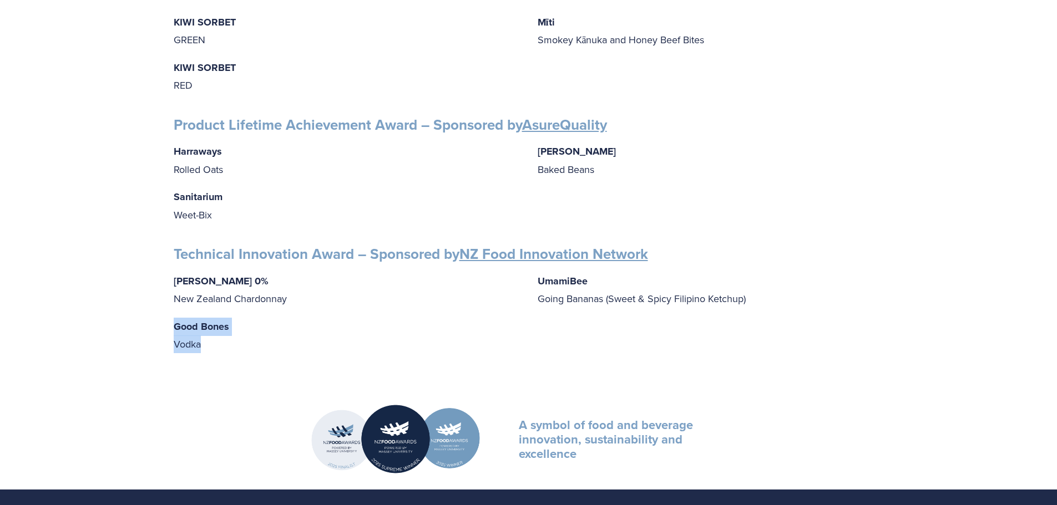
drag, startPoint x: 172, startPoint y: 315, endPoint x: 207, endPoint y: 337, distance: 41.9
click at [596, 293] on p "UmamiBee Going Bananas (Sweet & Spicy Filipino Ketchup)" at bounding box center [711, 290] width 346 height 36
drag, startPoint x: 536, startPoint y: 289, endPoint x: 626, endPoint y: 297, distance: 89.7
click at [626, 297] on div "Giesen 0% New Zealand Chardonnay Good Bones Vodka UmamiBee Going Bananas (Sweet…" at bounding box center [529, 312] width 710 height 81
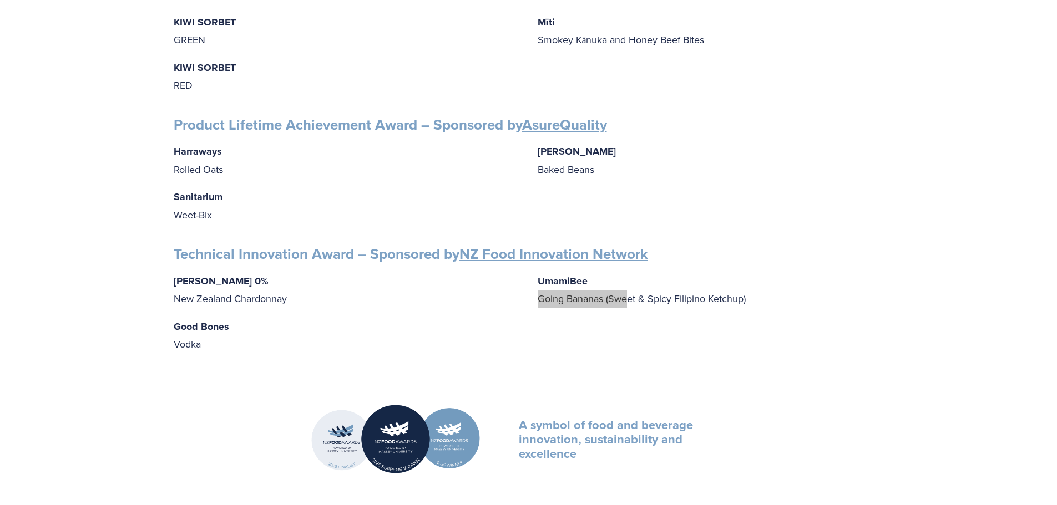
scroll to position [1609, 0]
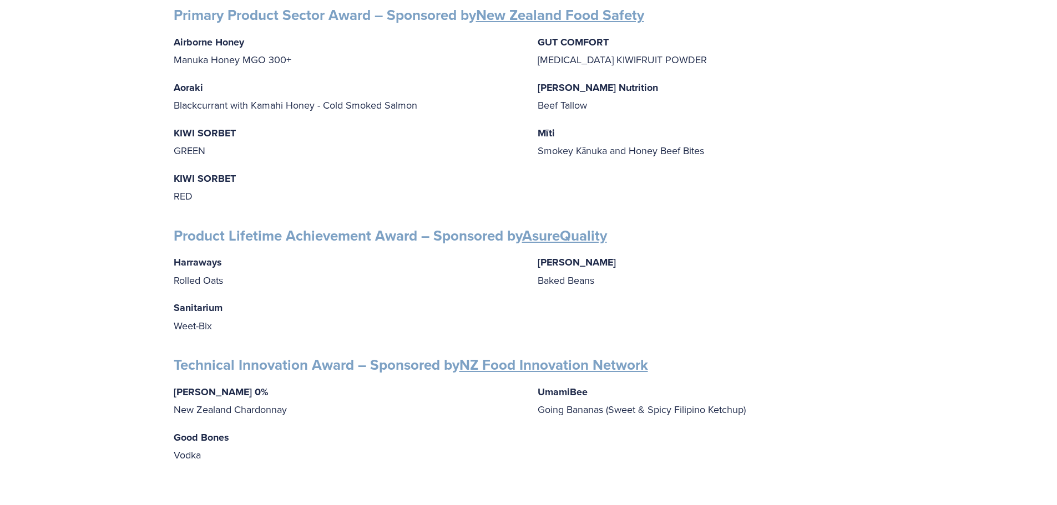
click at [844, 254] on p "Wattie's Baked Beans" at bounding box center [711, 272] width 346 height 36
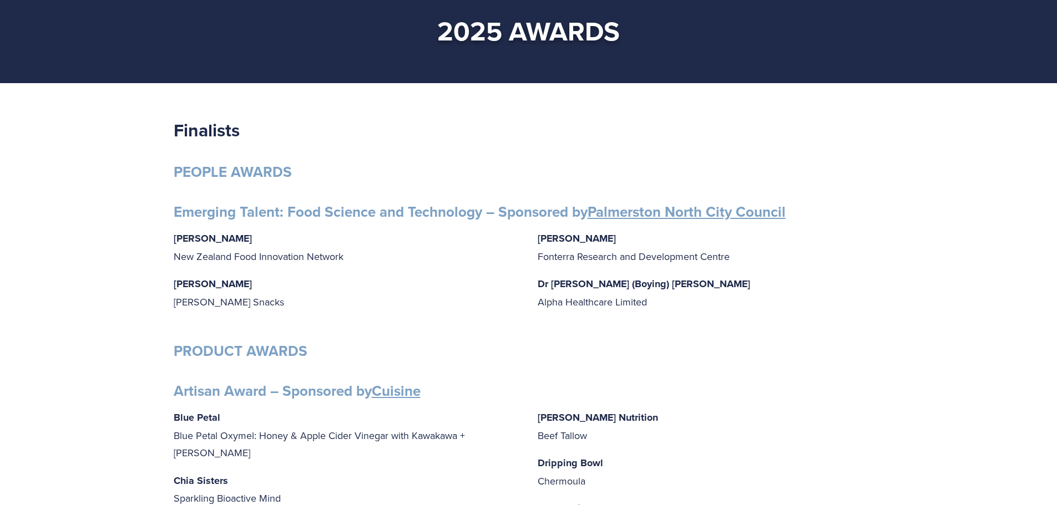
scroll to position [0, 0]
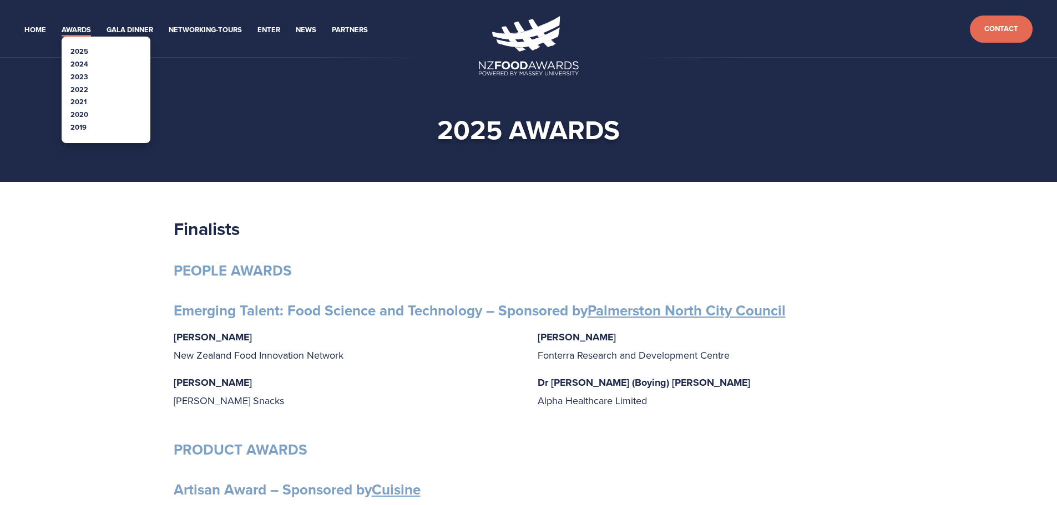
click at [87, 64] on link "2024" at bounding box center [79, 64] width 18 height 11
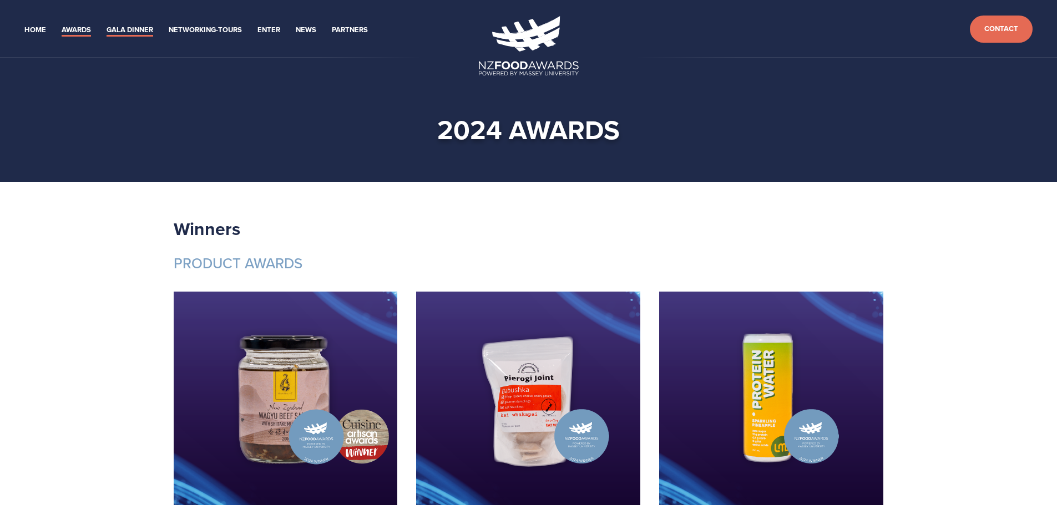
click at [136, 28] on link "Gala Dinner" at bounding box center [130, 30] width 47 height 13
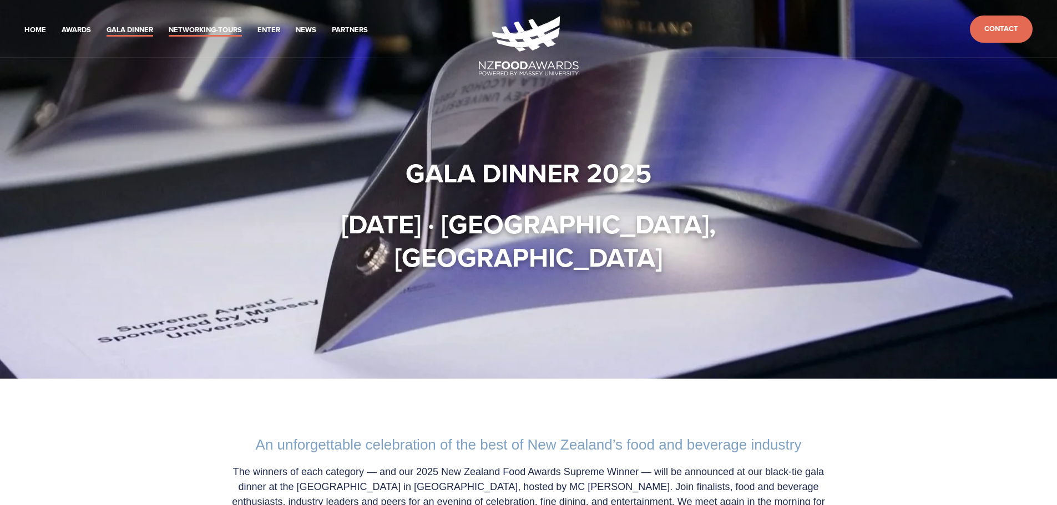
click at [235, 25] on link "Networking-Tours" at bounding box center [205, 30] width 73 height 13
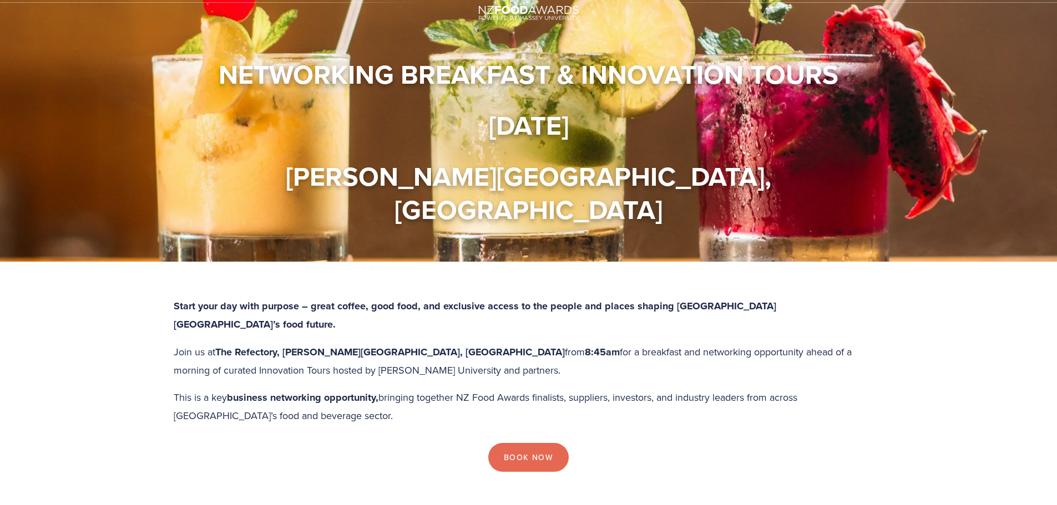
scroll to position [111, 0]
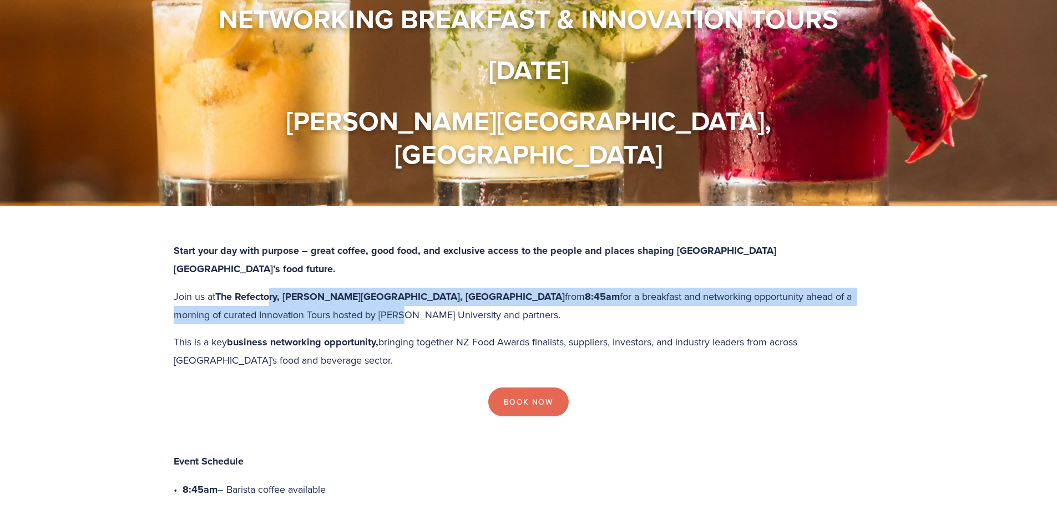
drag, startPoint x: 267, startPoint y: 249, endPoint x: 275, endPoint y: 264, distance: 16.9
click at [275, 288] on p "Join us at The Refectory, Massey University, Palmerston North from 8:45am for a…" at bounding box center [529, 306] width 710 height 36
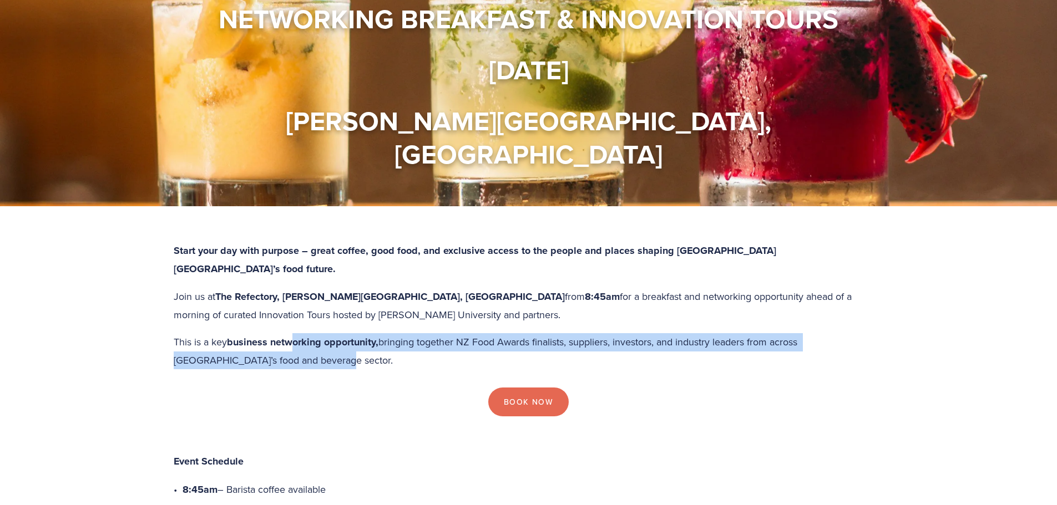
drag, startPoint x: 288, startPoint y: 293, endPoint x: 295, endPoint y: 311, distance: 19.2
click at [295, 333] on p "This is a key business networking opportunity, bringing together NZ Food Awards…" at bounding box center [529, 351] width 710 height 36
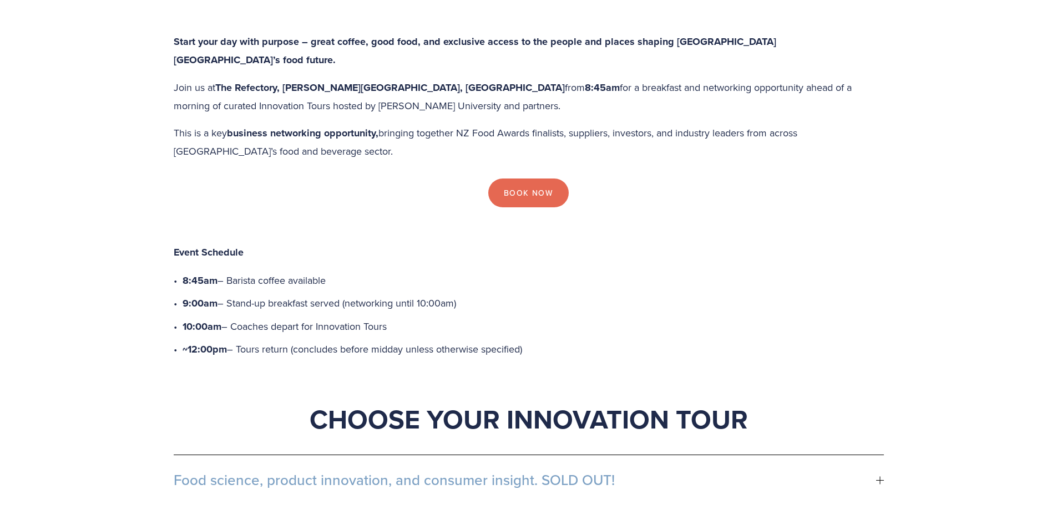
scroll to position [333, 0]
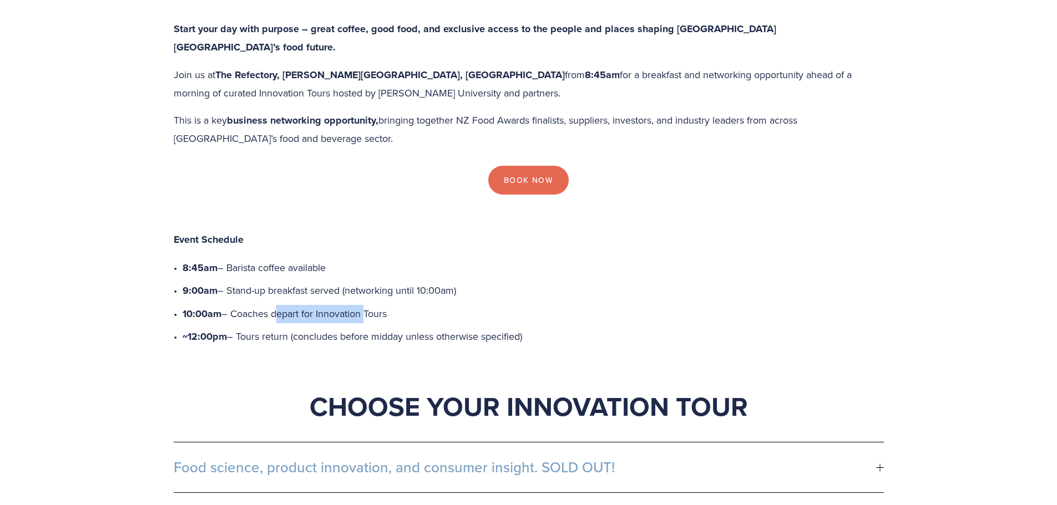
drag, startPoint x: 273, startPoint y: 263, endPoint x: 362, endPoint y: 266, distance: 89.4
click at [362, 305] on p "10:00am – Coaches depart for Innovation Tours" at bounding box center [533, 314] width 701 height 18
drag, startPoint x: 338, startPoint y: 281, endPoint x: 353, endPoint y: 289, distance: 16.9
click at [353, 328] on p "~12:00pm – Tours return (concludes before midday unless otherwise specified)" at bounding box center [533, 337] width 701 height 18
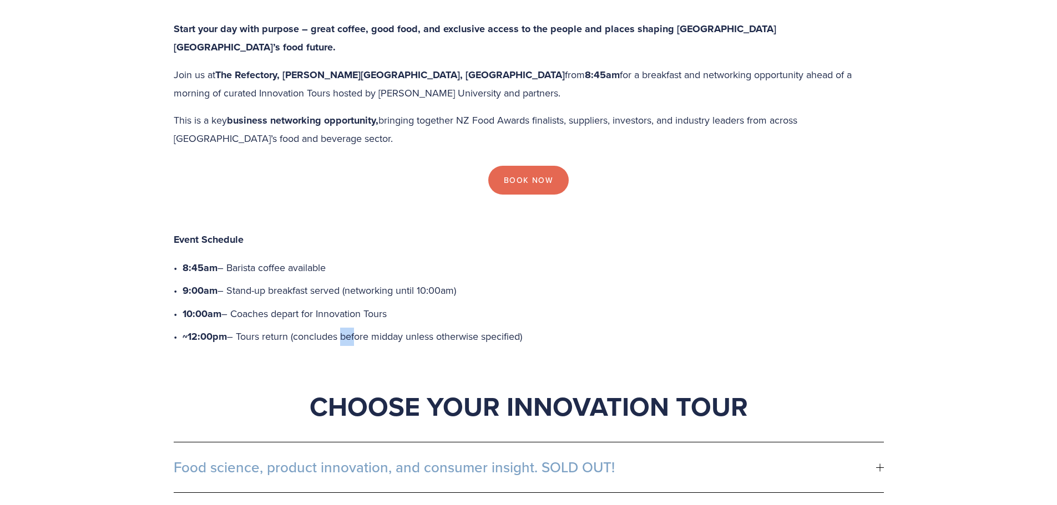
scroll to position [499, 0]
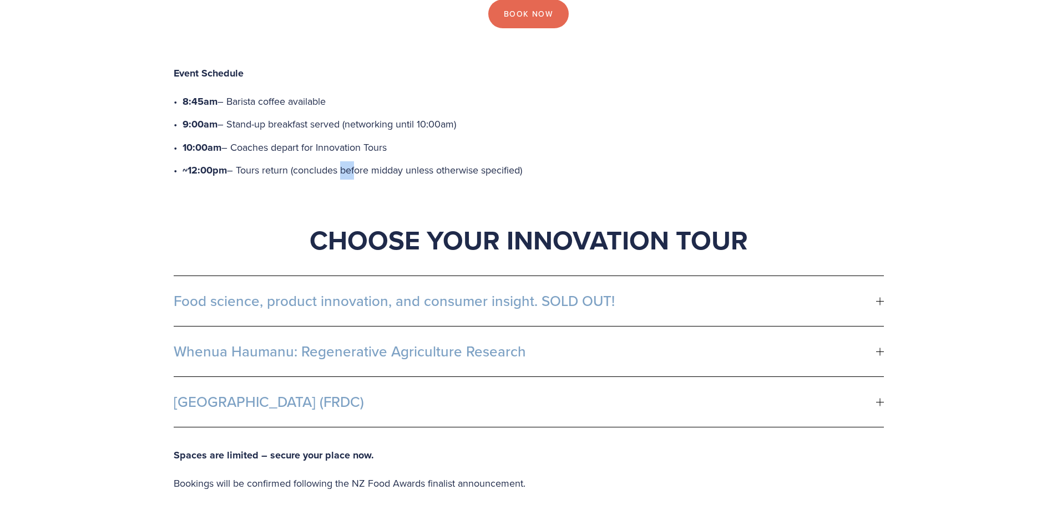
click at [792, 276] on button "Food science, product innovation, and consumer insight. SOLD OUT!" at bounding box center [529, 301] width 710 height 50
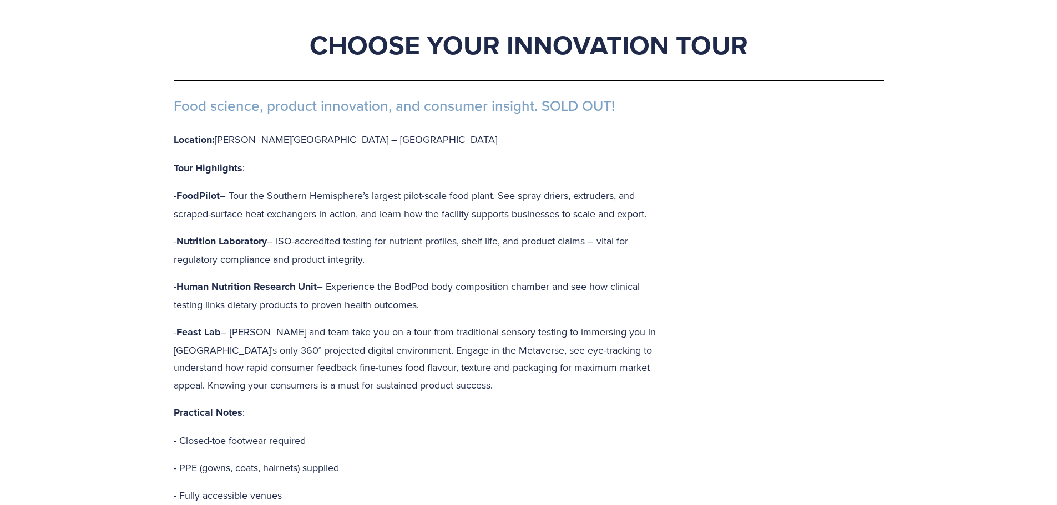
scroll to position [721, 0]
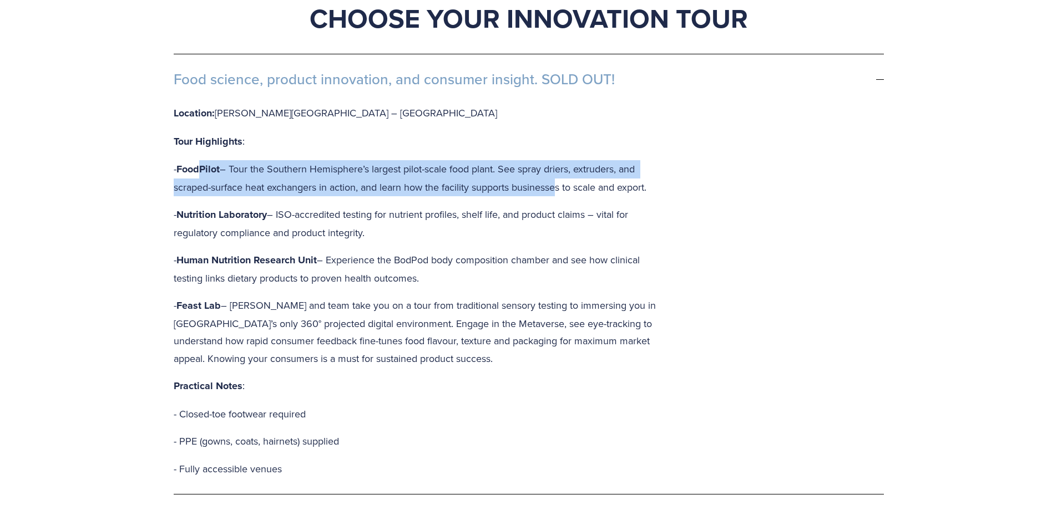
drag, startPoint x: 202, startPoint y: 115, endPoint x: 553, endPoint y: 134, distance: 351.7
click at [553, 160] on p "- FoodPilot – Tour the Southern Hemisphere’s largest pilot-scale food plant. Se…" at bounding box center [422, 178] width 497 height 36
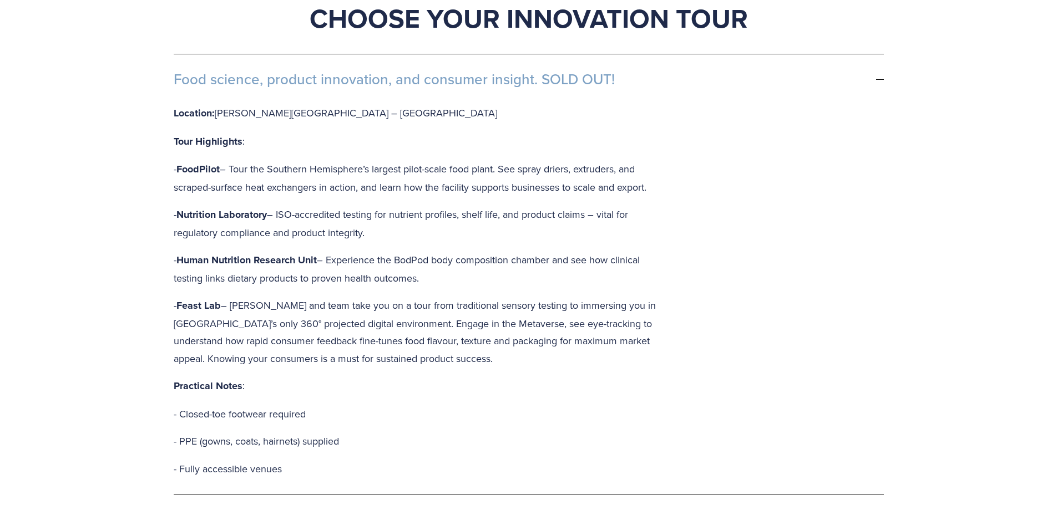
drag, startPoint x: 180, startPoint y: 119, endPoint x: 666, endPoint y: 137, distance: 485.8
click at [666, 160] on p "- FoodPilot – Tour the Southern Hemisphere’s largest pilot-scale food plant. Se…" at bounding box center [422, 178] width 497 height 36
drag, startPoint x: 184, startPoint y: 163, endPoint x: 406, endPoint y: 185, distance: 222.5
click at [406, 206] on p "- Nutrition Laboratory – ISO-accredited testing for nutrient profiles, shelf li…" at bounding box center [422, 224] width 497 height 36
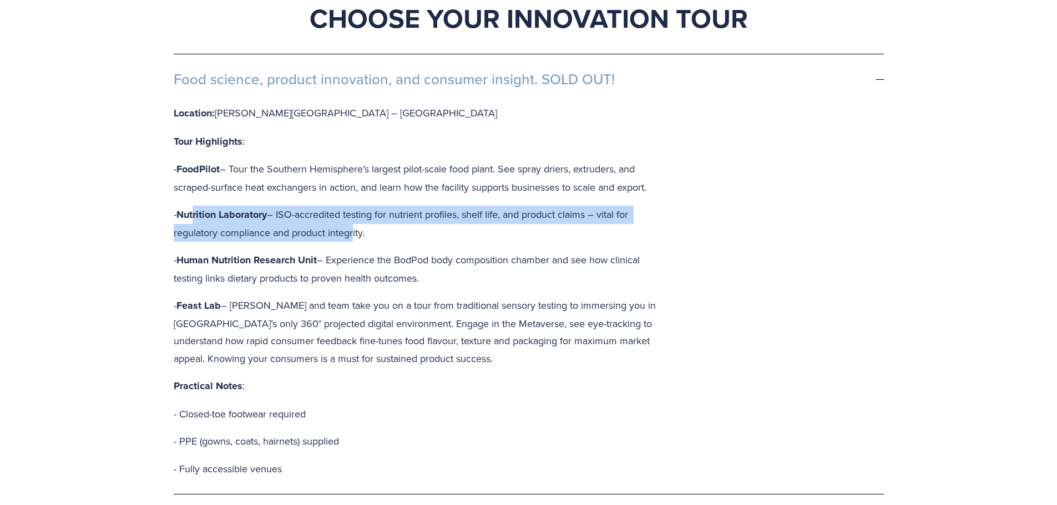
drag, startPoint x: 196, startPoint y: 165, endPoint x: 350, endPoint y: 183, distance: 154.1
click at [350, 206] on p "- Nutrition Laboratory – ISO-accredited testing for nutrient profiles, shelf li…" at bounding box center [422, 224] width 497 height 36
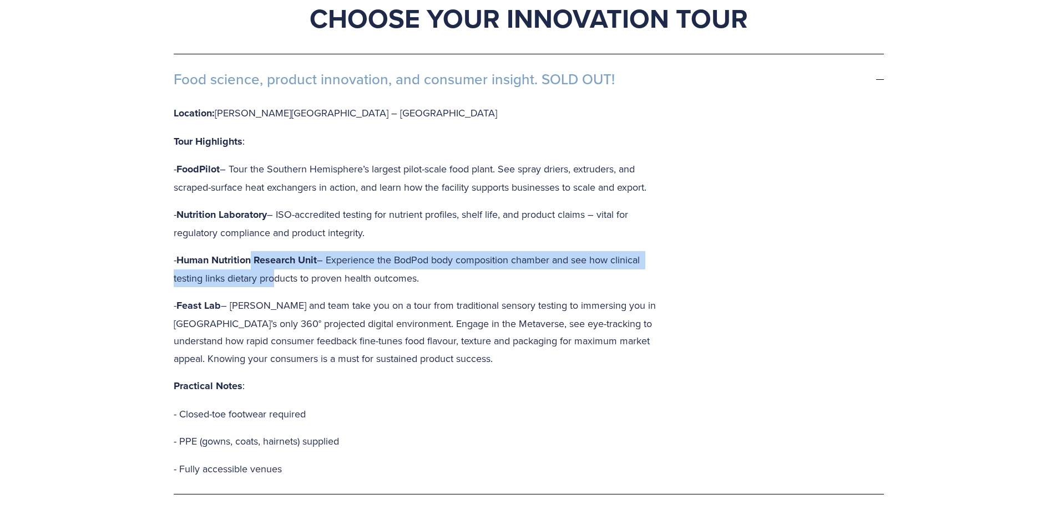
drag, startPoint x: 254, startPoint y: 214, endPoint x: 271, endPoint y: 231, distance: 23.9
click at [271, 251] on p "- Human Nutrition Research Unit – Experience the BodPod body composition chambe…" at bounding box center [422, 269] width 497 height 36
drag, startPoint x: 257, startPoint y: 212, endPoint x: 417, endPoint y: 229, distance: 160.6
click at [417, 251] on p "- Human Nutrition Research Unit – Experience the BodPod body composition chambe…" at bounding box center [422, 269] width 497 height 36
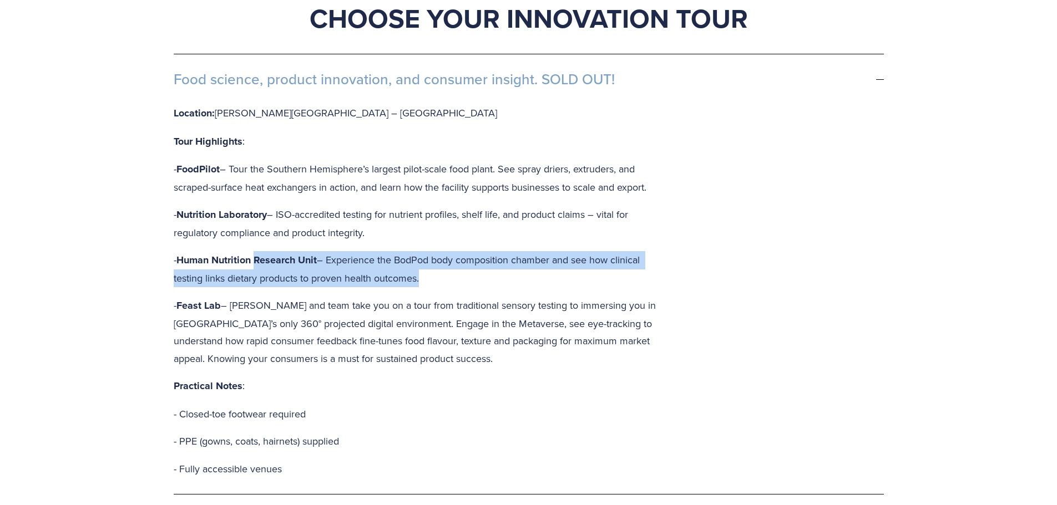
click at [417, 251] on p "- Human Nutrition Research Unit – Experience the BodPod body composition chambe…" at bounding box center [422, 269] width 497 height 36
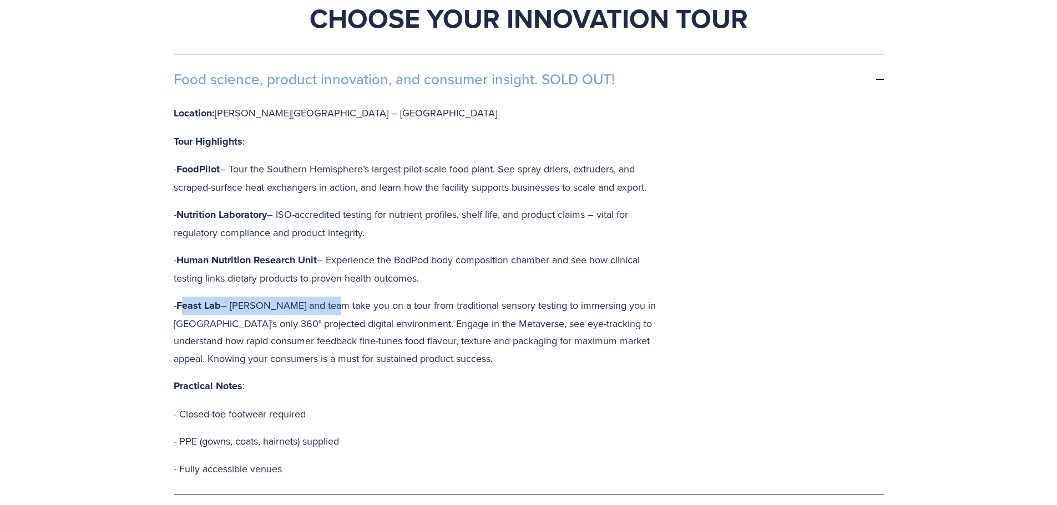
drag, startPoint x: 182, startPoint y: 251, endPoint x: 327, endPoint y: 261, distance: 145.1
click at [327, 297] on p "- Feast Lab – Prof Joanne Hort and team take you on a tour from traditional sen…" at bounding box center [422, 332] width 497 height 70
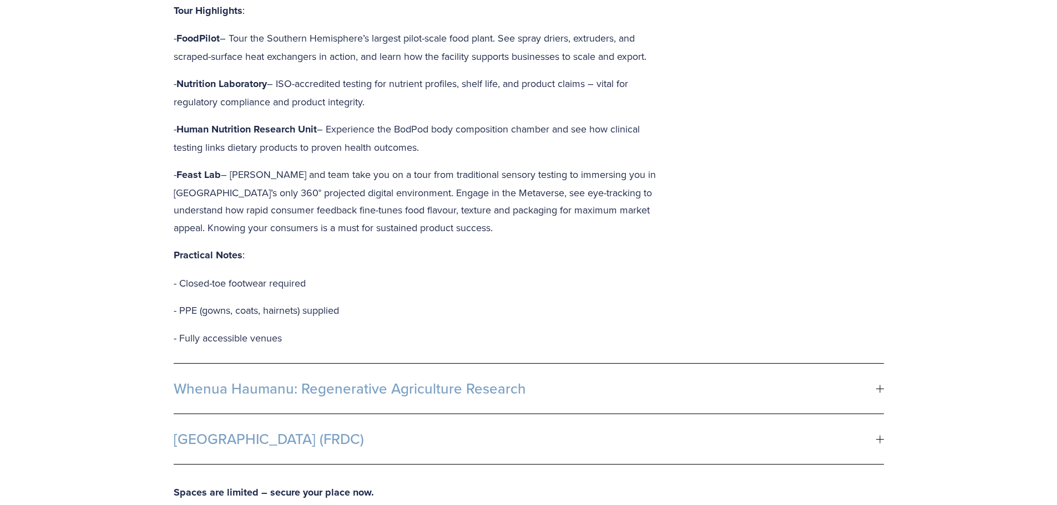
scroll to position [832, 0]
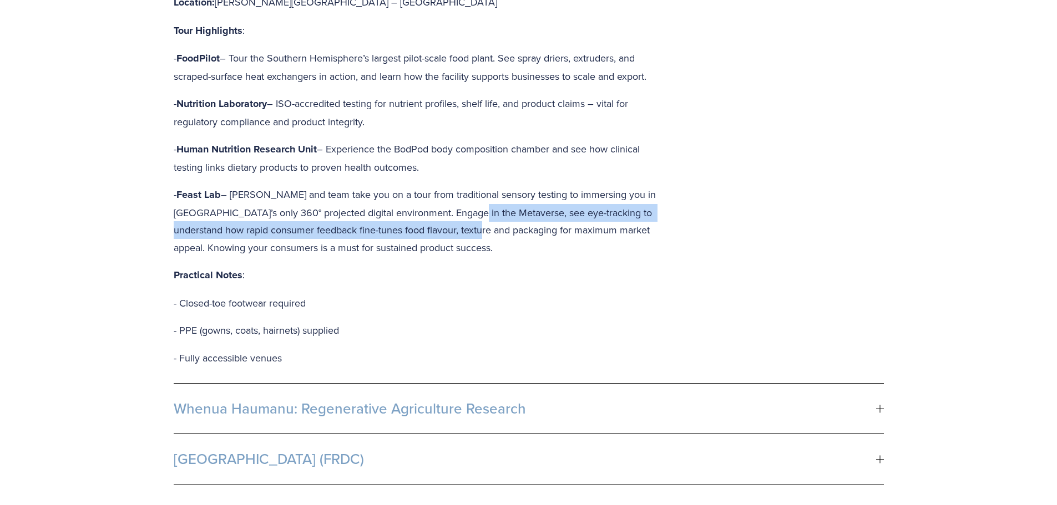
drag, startPoint x: 450, startPoint y: 162, endPoint x: 455, endPoint y: 184, distance: 22.7
click at [455, 186] on p "- Feast Lab – Prof Joanne Hort and team take you on a tour from traditional sen…" at bounding box center [422, 221] width 497 height 70
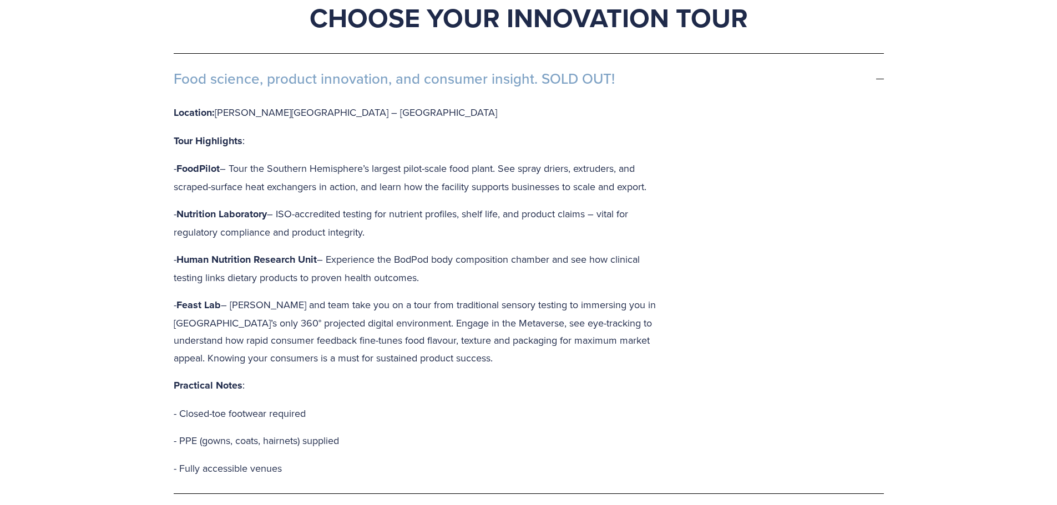
scroll to position [721, 0]
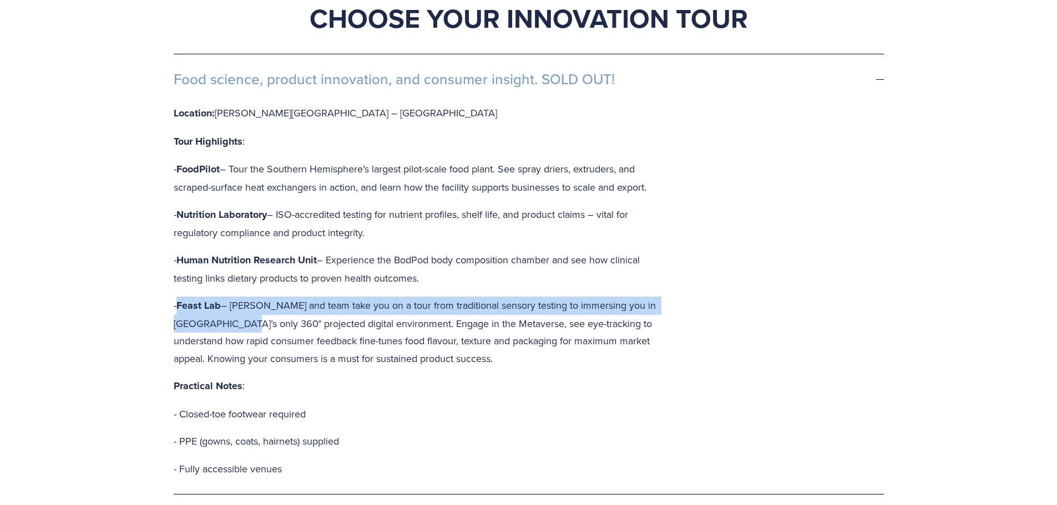
drag, startPoint x: 176, startPoint y: 257, endPoint x: 223, endPoint y: 265, distance: 47.9
click at [223, 297] on p "- Feast Lab – Prof Joanne Hort and team take you on a tour from traditional sen…" at bounding box center [422, 332] width 497 height 70
click at [221, 297] on p "- Feast Lab – Prof Joanne Hort and team take you on a tour from traditional sen…" at bounding box center [422, 332] width 497 height 70
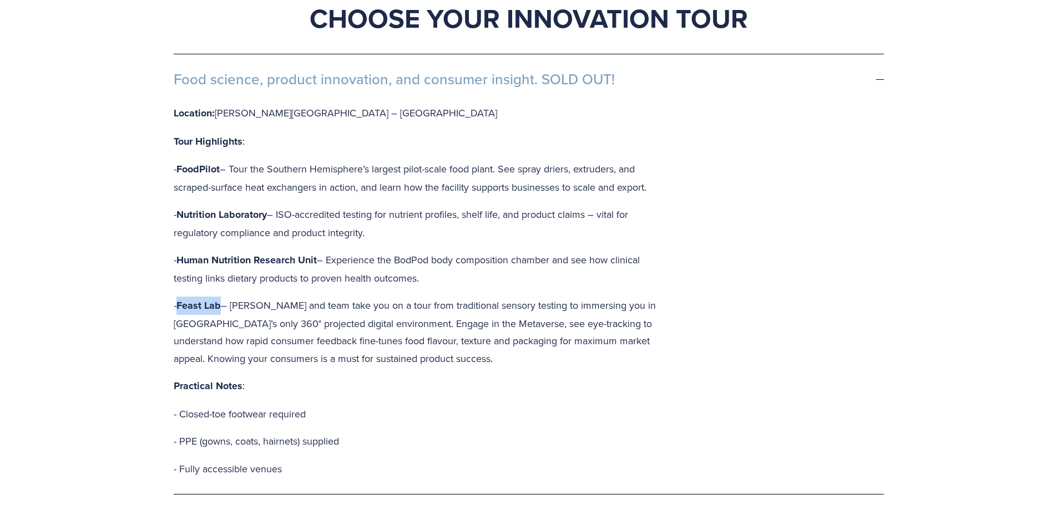
drag, startPoint x: 180, startPoint y: 252, endPoint x: 224, endPoint y: 263, distance: 45.2
click at [224, 297] on p "- Feast Lab – Prof Joanne Hort and team take you on a tour from traditional sen…" at bounding box center [422, 332] width 497 height 70
drag, startPoint x: 209, startPoint y: 250, endPoint x: 219, endPoint y: 250, distance: 9.4
click at [219, 298] on strong "Feast Lab" at bounding box center [198, 305] width 44 height 14
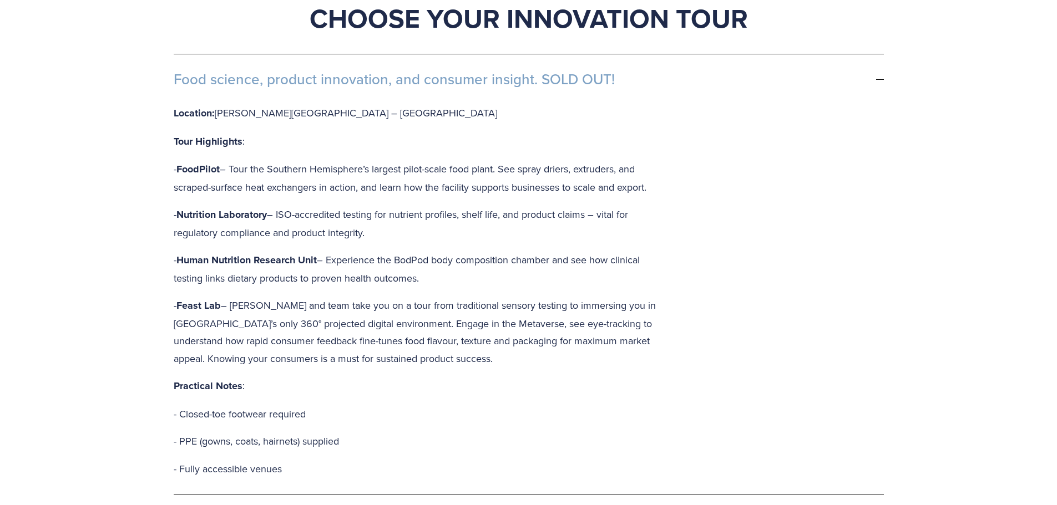
click at [225, 297] on p "- Feast Lab – Prof Joanne Hort and team take you on a tour from traditional sen…" at bounding box center [422, 332] width 497 height 70
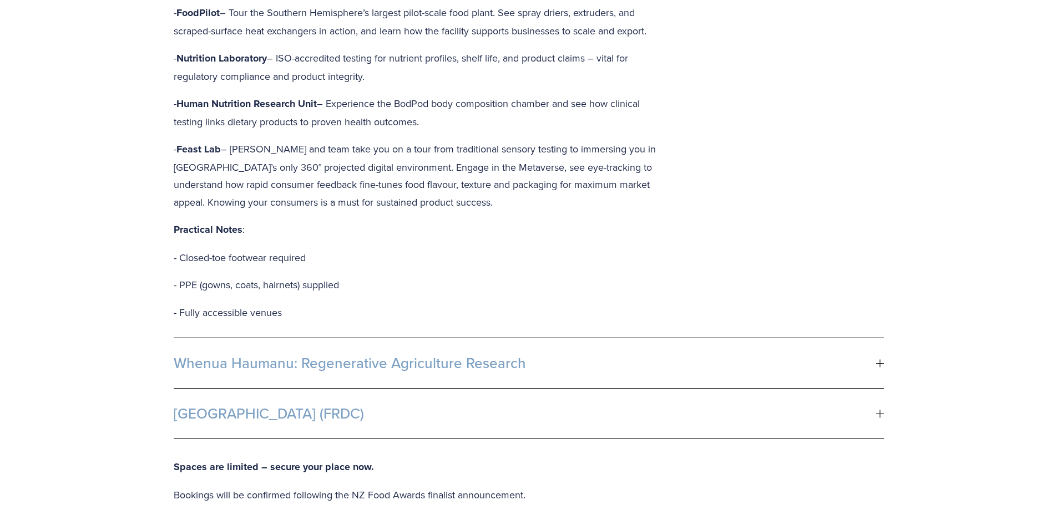
scroll to position [888, 0]
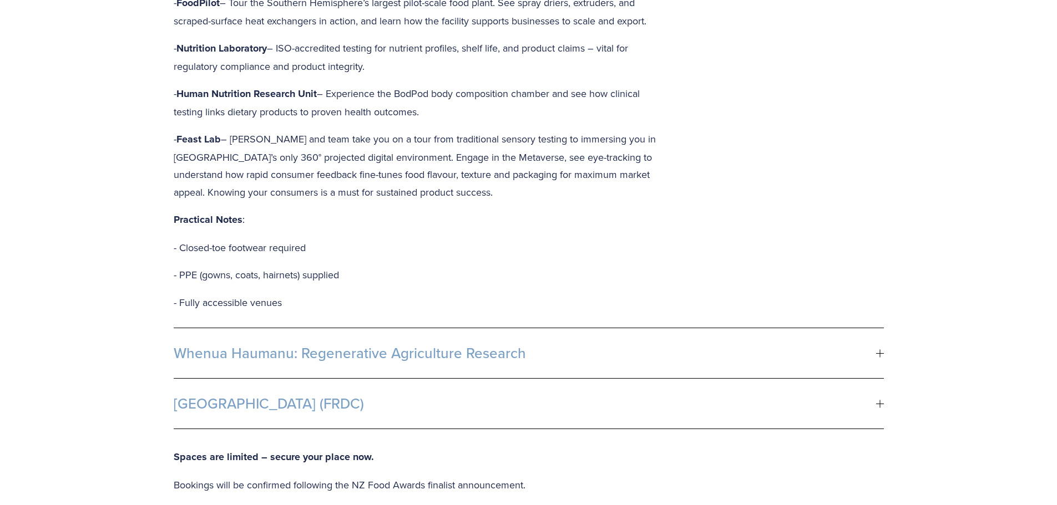
click at [650, 345] on span "Whenua Haumanu: Regenerative Agriculture Research" at bounding box center [525, 353] width 702 height 17
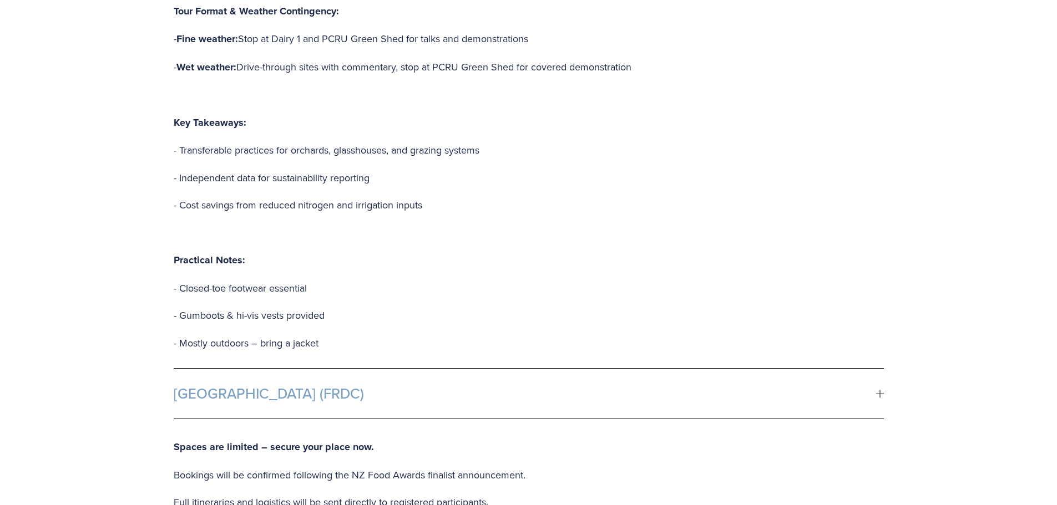
scroll to position [1165, 0]
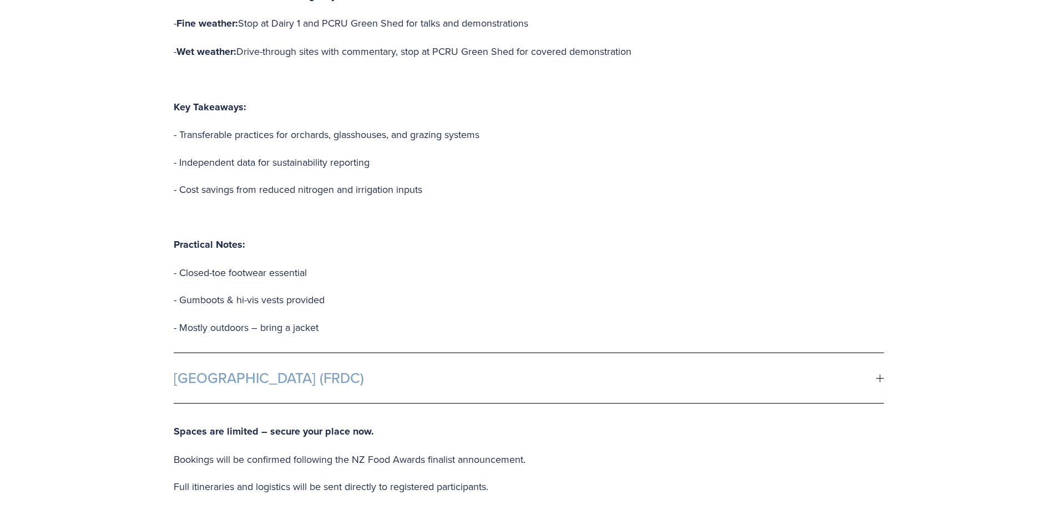
click at [556, 370] on span "Fonterra R&D Centre (FRDC)" at bounding box center [525, 378] width 702 height 17
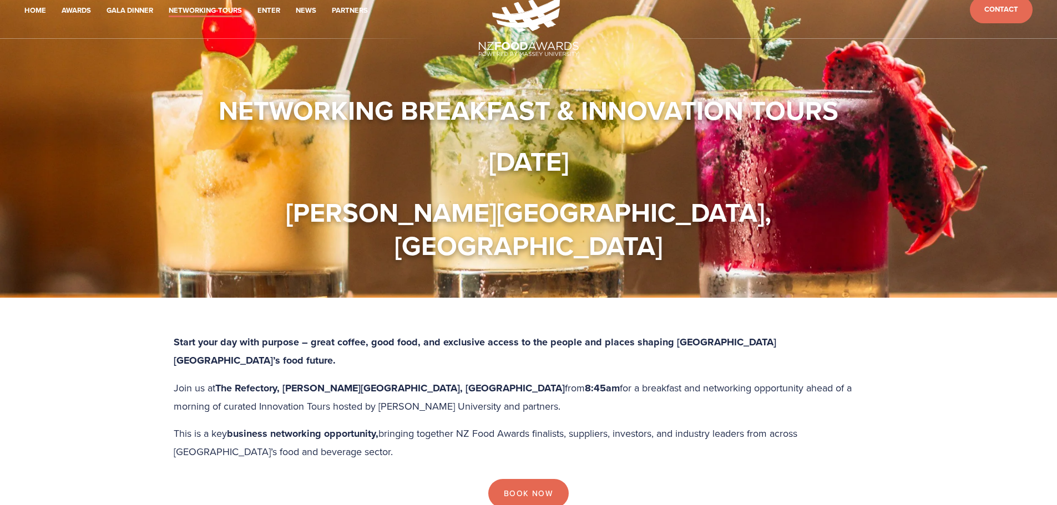
scroll to position [0, 0]
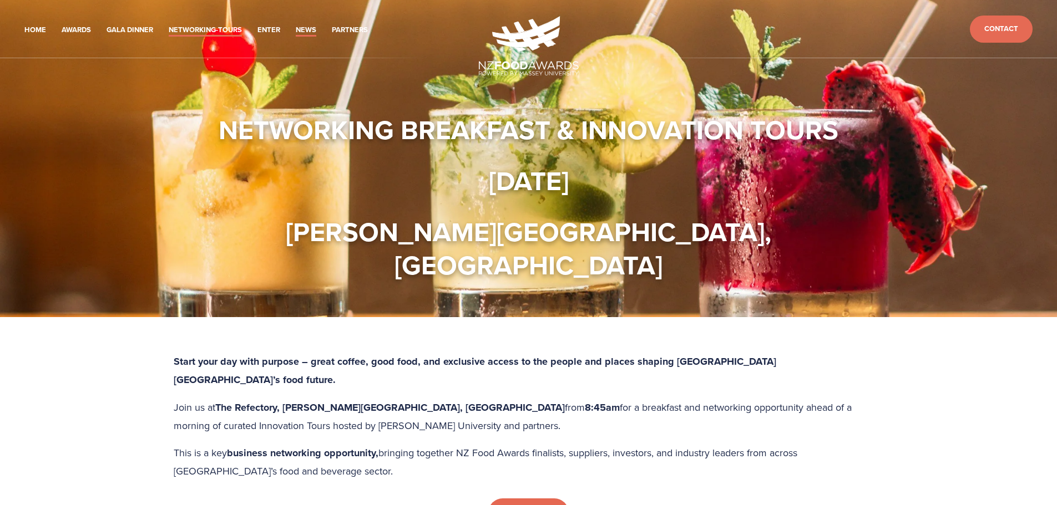
click at [303, 34] on link "News" at bounding box center [306, 30] width 21 height 13
